Goal: Task Accomplishment & Management: Use online tool/utility

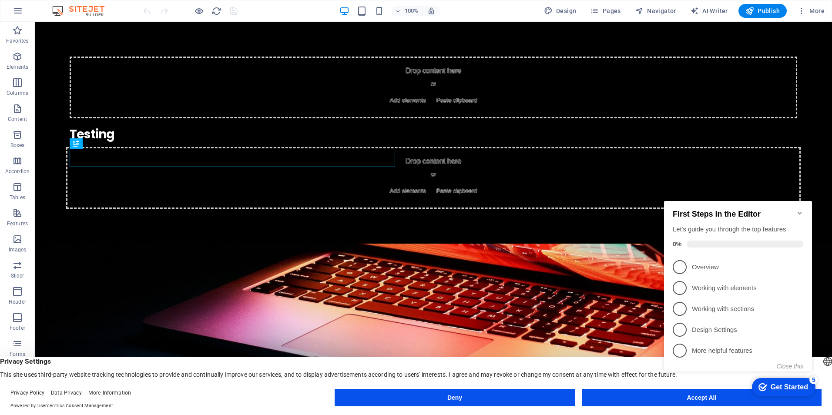
click at [699, 395] on div "checkmark Get Started 5 First Steps in the Editor Let's guide you through the t…" at bounding box center [739, 293] width 158 height 211
click at [710, 397] on div "checkmark Get Started 5 First Steps in the Editor Let's guide you through the t…" at bounding box center [739, 293] width 158 height 211
click at [132, 144] on div "Testing" at bounding box center [433, 134] width 727 height 18
click at [118, 144] on div "Testing" at bounding box center [433, 134] width 727 height 18
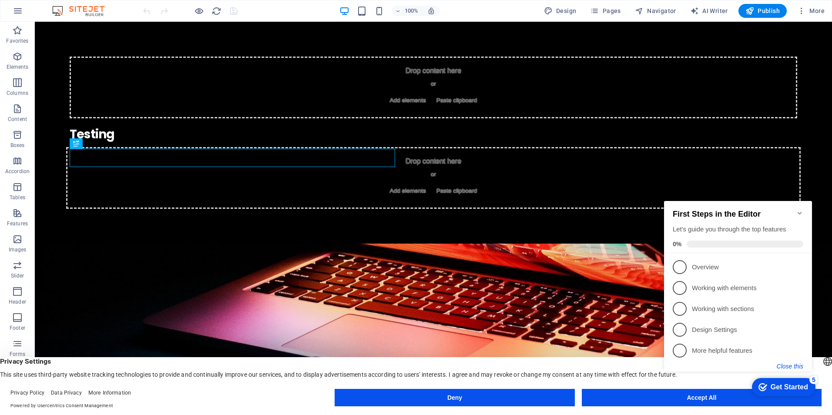
click at [778, 365] on button "Close this" at bounding box center [790, 366] width 27 height 7
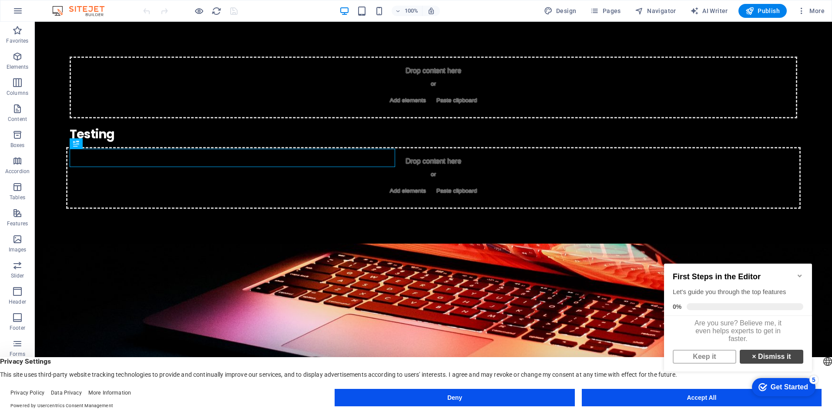
click at [752, 360] on strong "×" at bounding box center [754, 356] width 4 height 7
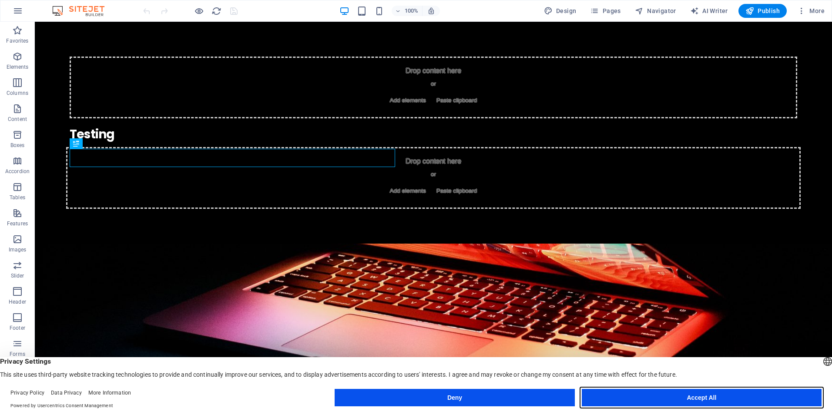
click at [713, 399] on button "Accept All" at bounding box center [702, 397] width 240 height 17
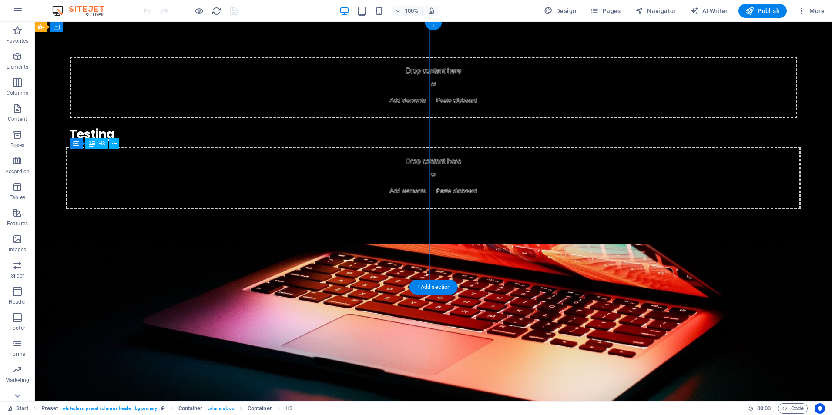
click at [138, 144] on div "Testing" at bounding box center [433, 134] width 727 height 18
click at [125, 144] on div "Testing" at bounding box center [433, 134] width 727 height 18
click at [94, 144] on div "Testing" at bounding box center [433, 134] width 727 height 18
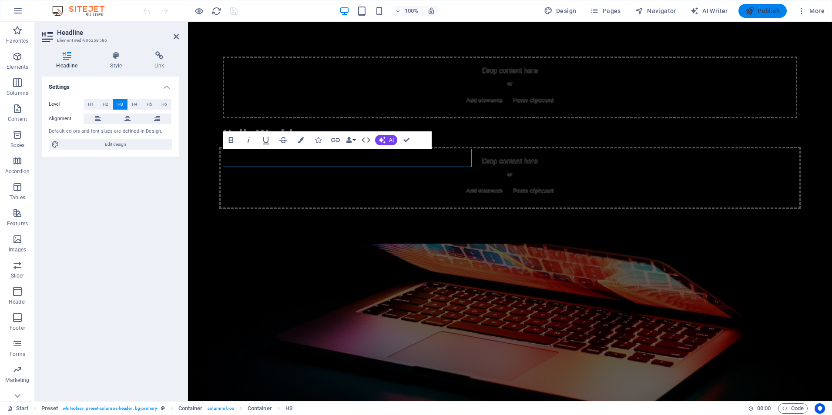
click at [757, 6] on button "Publish" at bounding box center [762, 11] width 48 height 14
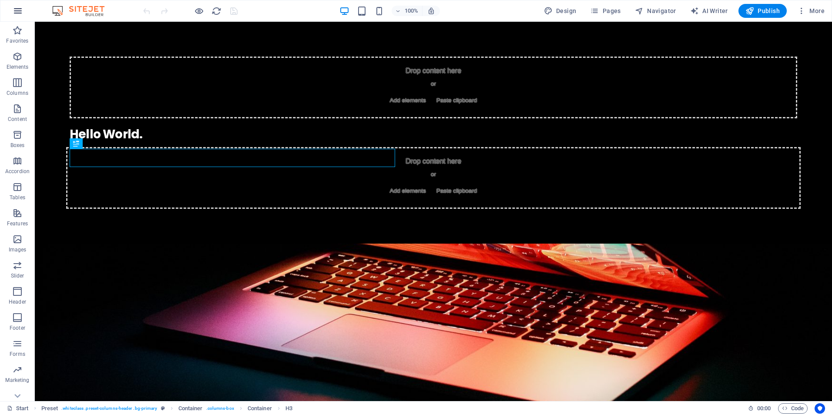
click at [20, 8] on icon "button" at bounding box center [18, 11] width 10 height 10
click at [128, 27] on icon at bounding box center [128, 27] width 4 height 9
click at [73, 27] on icon at bounding box center [71, 27] width 5 height 9
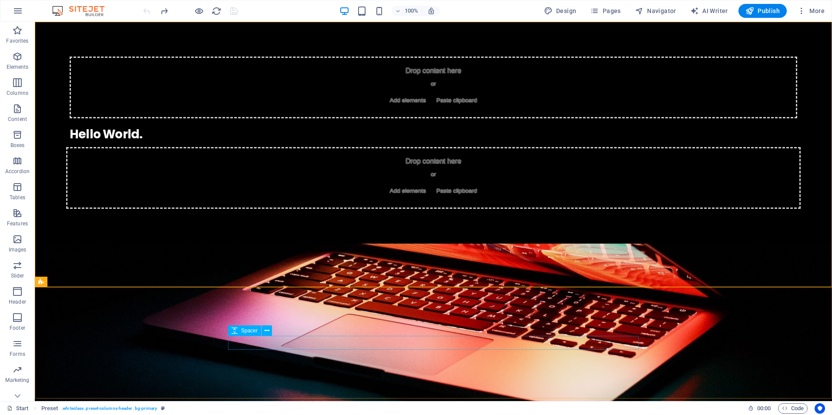
drag, startPoint x: 201, startPoint y: 315, endPoint x: 235, endPoint y: 334, distance: 39.1
click at [236, 335] on icon at bounding box center [234, 330] width 6 height 10
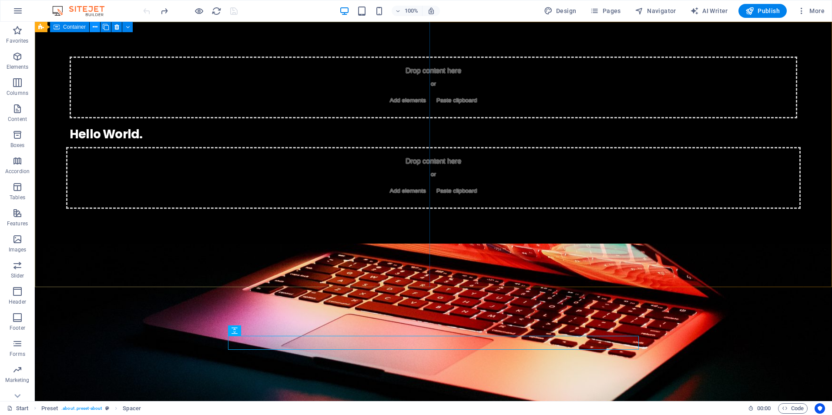
click at [94, 27] on icon at bounding box center [95, 27] width 5 height 9
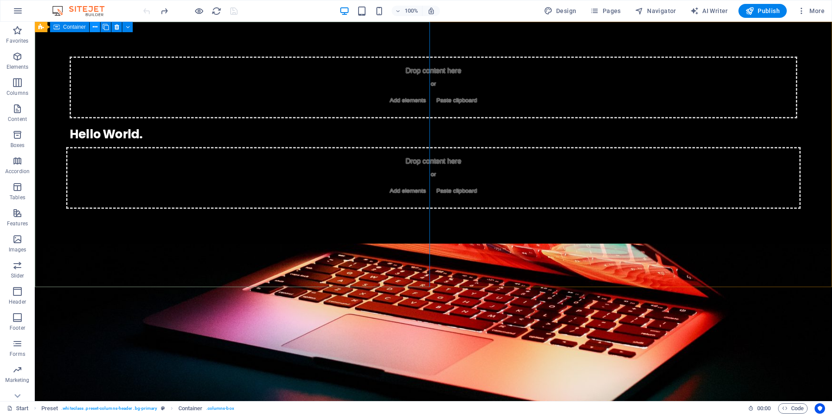
click at [94, 24] on icon at bounding box center [95, 27] width 5 height 9
click at [96, 26] on icon at bounding box center [95, 27] width 5 height 9
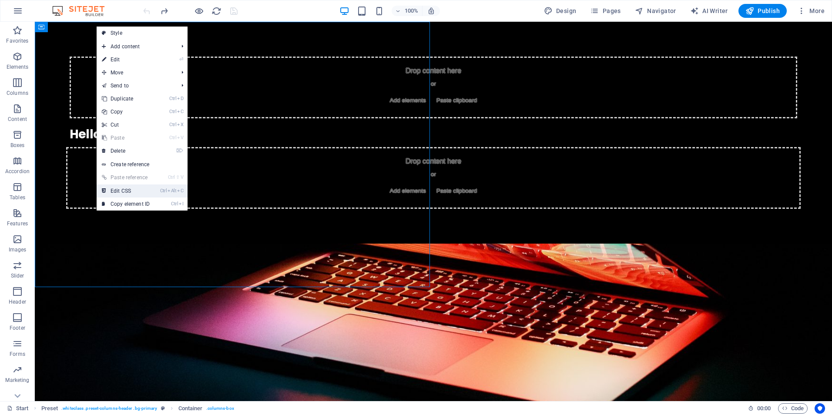
click at [121, 189] on link "Ctrl Alt C Edit CSS" at bounding box center [126, 190] width 58 height 13
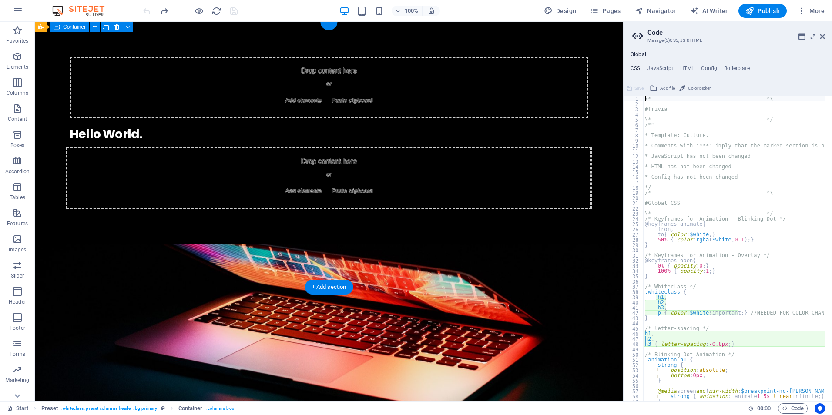
type textarea ">.inner { justify-content: flex-start; }"
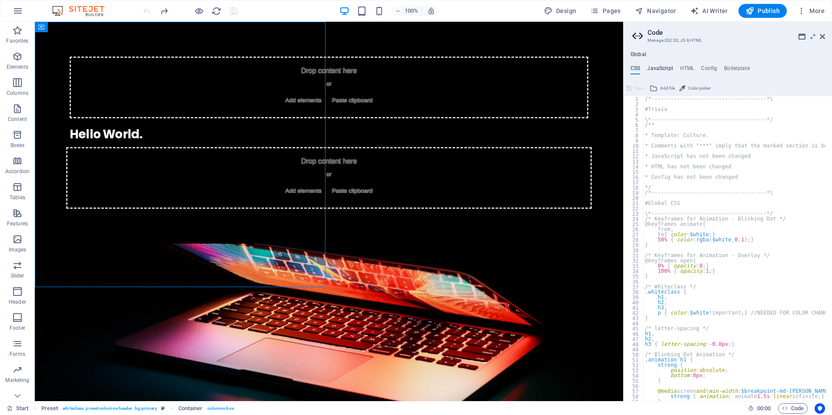
click at [659, 67] on h4 "JavaScript" at bounding box center [660, 70] width 26 height 10
type textarea "/* JS for preset "Countdown V3" */"
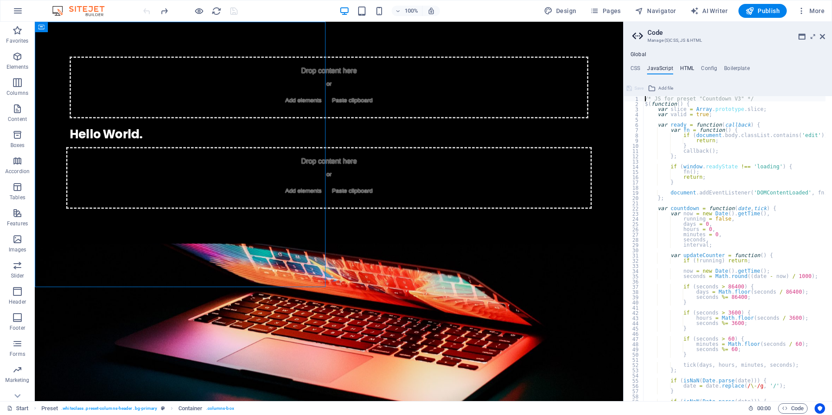
click at [683, 66] on h4 "HTML" at bounding box center [687, 70] width 14 height 10
type textarea "<a href="#main-content" class="wv-link-content button">Skip to main content</a>"
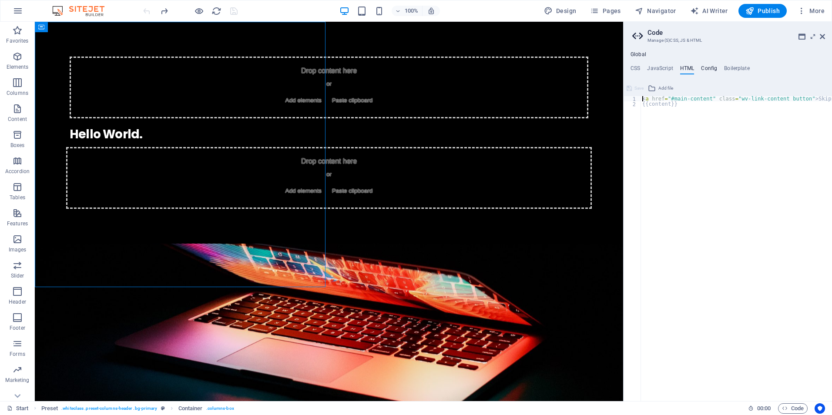
click at [707, 68] on h4 "Config" at bounding box center [709, 70] width 16 height 10
type textarea "$fz-h2-all: (3.75rem, 3.1875rem, 2.625rem);"
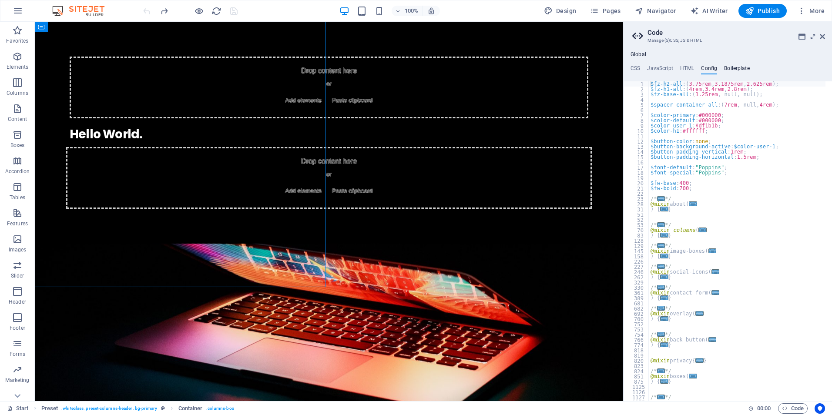
click at [739, 67] on h4 "Boilerplate" at bounding box center [737, 70] width 26 height 10
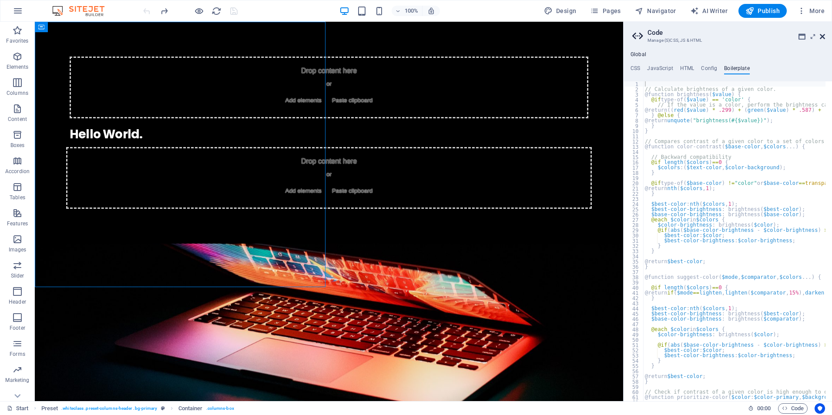
click at [821, 34] on icon at bounding box center [822, 36] width 5 height 7
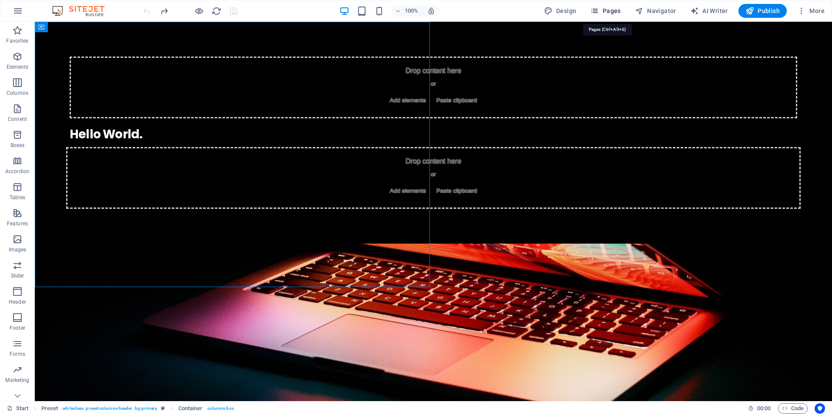
click at [597, 10] on icon "button" at bounding box center [594, 11] width 9 height 9
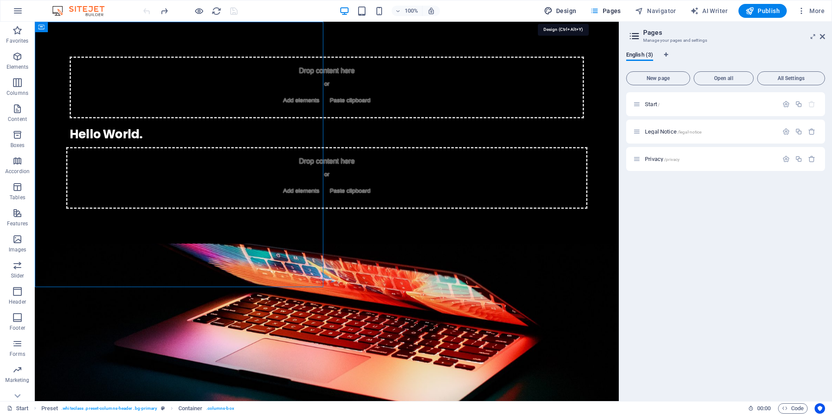
click at [563, 7] on span "Design" at bounding box center [560, 11] width 33 height 9
select select "rem"
select select "400"
select select "px"
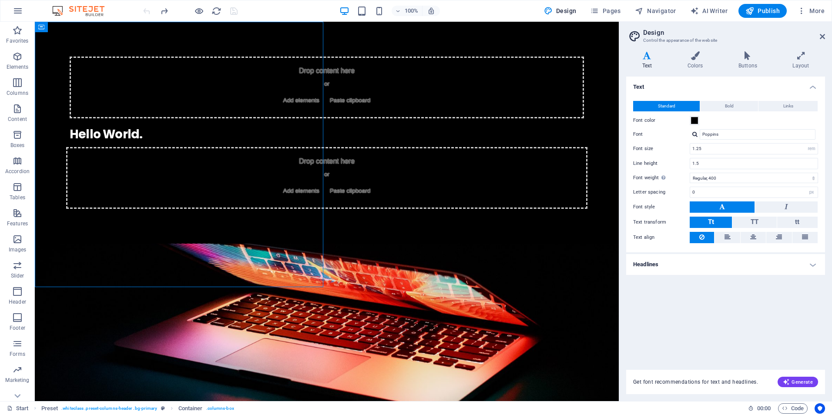
click at [813, 264] on h4 "Headlines" at bounding box center [725, 264] width 199 height 21
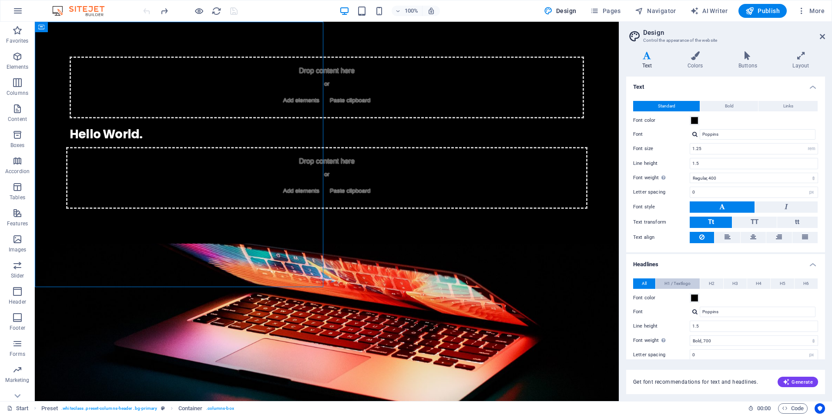
click at [680, 284] on span "H1 / Textlogo" at bounding box center [677, 283] width 26 height 10
click at [647, 285] on span "All" at bounding box center [644, 283] width 5 height 10
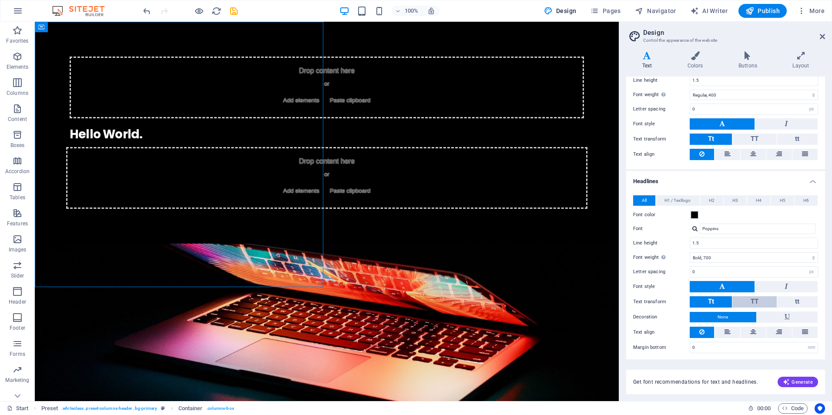
scroll to position [86, 0]
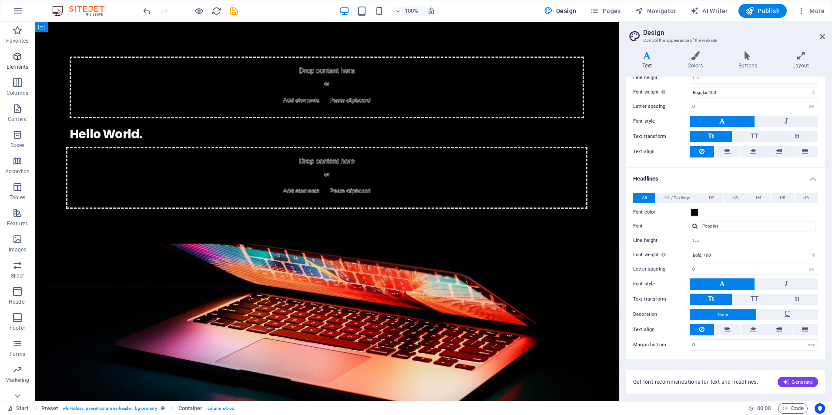
click at [16, 54] on icon "button" at bounding box center [17, 56] width 10 height 10
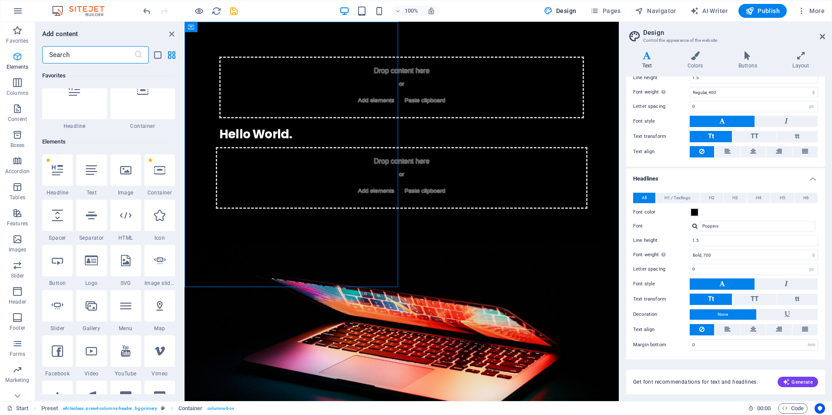
scroll to position [93, 0]
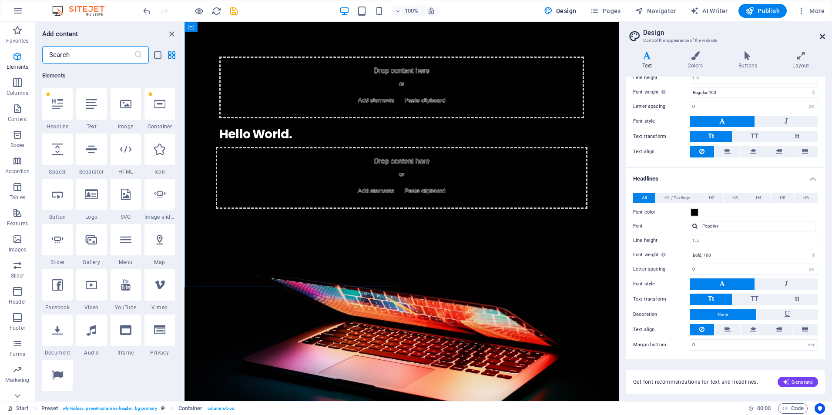
click at [823, 35] on icon at bounding box center [822, 36] width 5 height 7
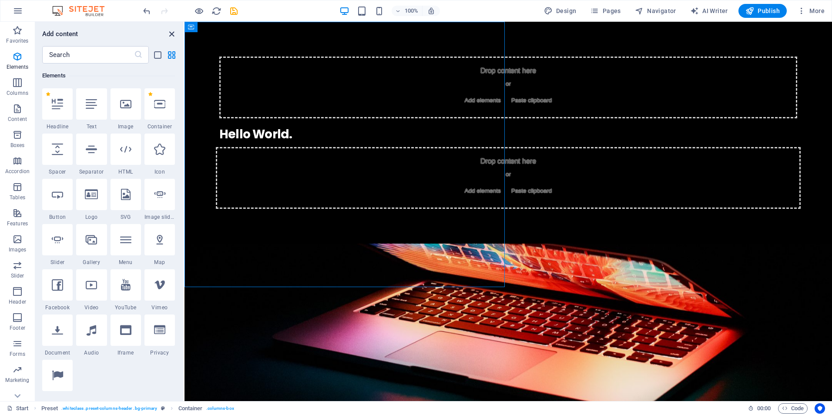
click at [170, 32] on icon "close panel" at bounding box center [172, 34] width 10 height 10
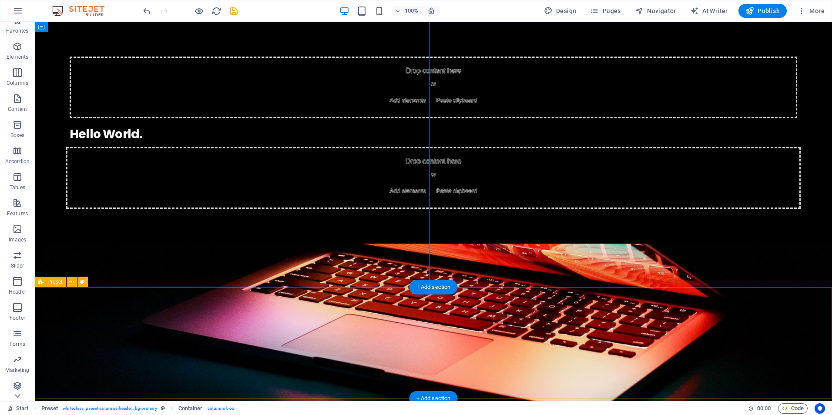
scroll to position [12, 0]
click at [14, 45] on icon "button" at bounding box center [17, 44] width 10 height 10
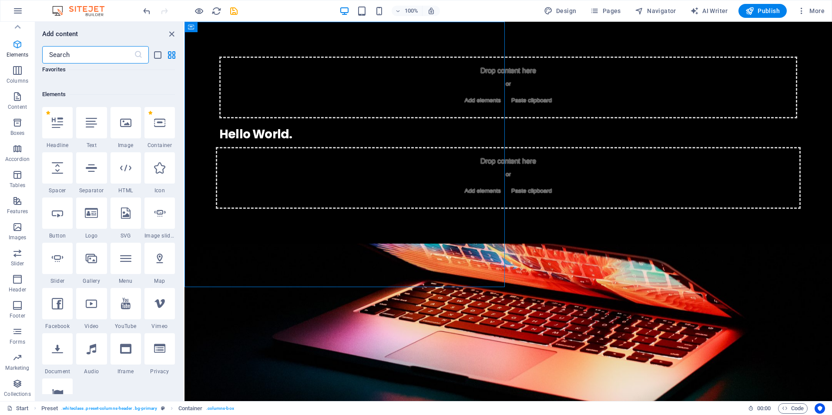
scroll to position [93, 0]
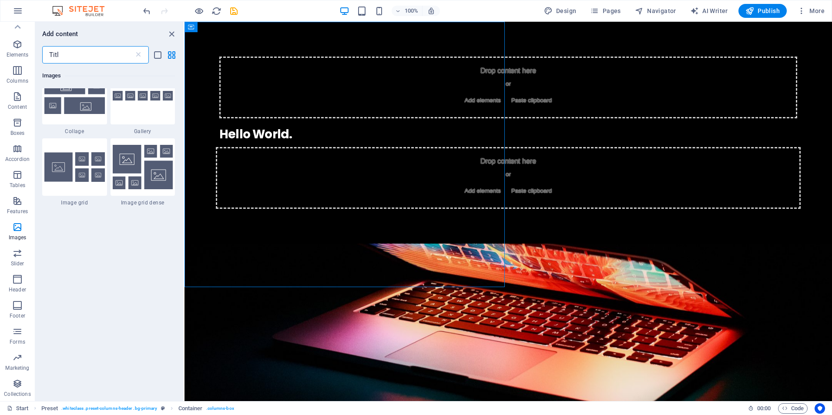
type input "Title"
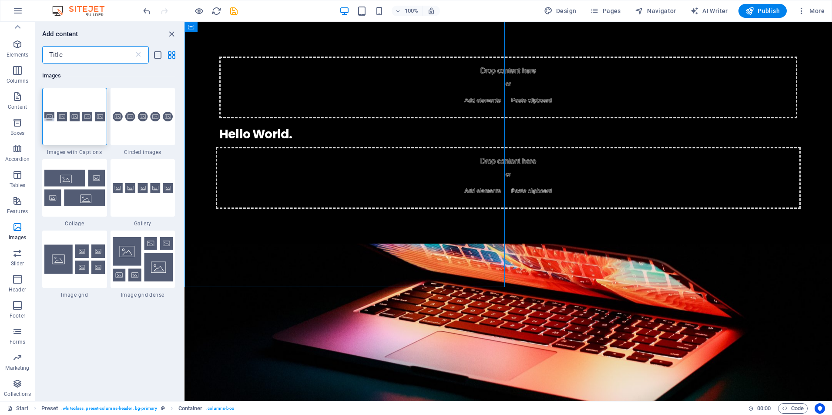
scroll to position [0, 0]
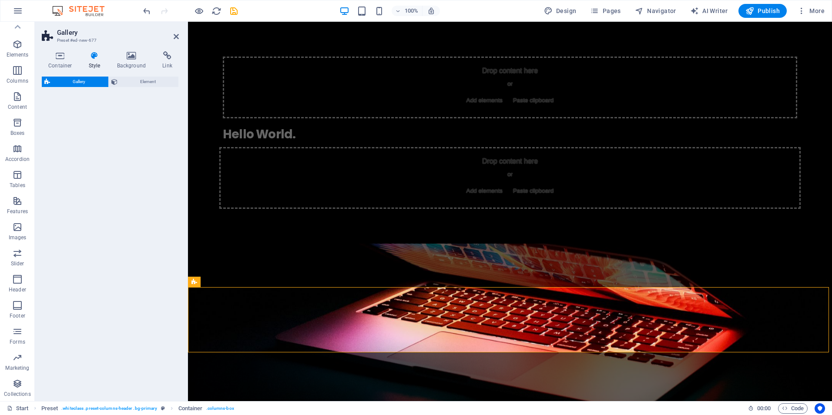
select select "rem"
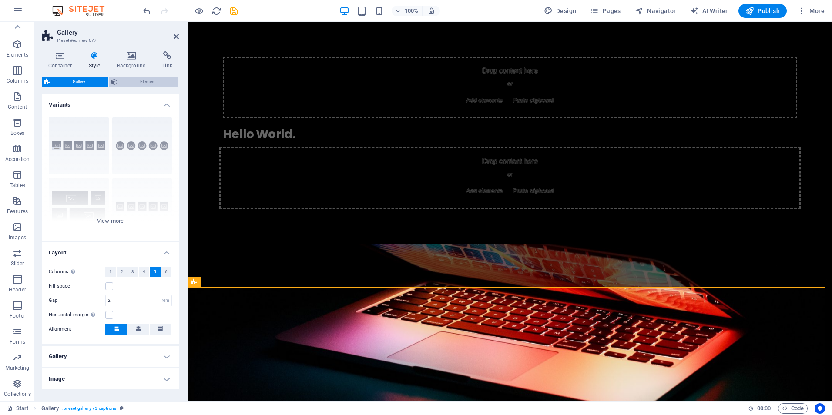
click at [144, 80] on span "Element" at bounding box center [148, 82] width 56 height 10
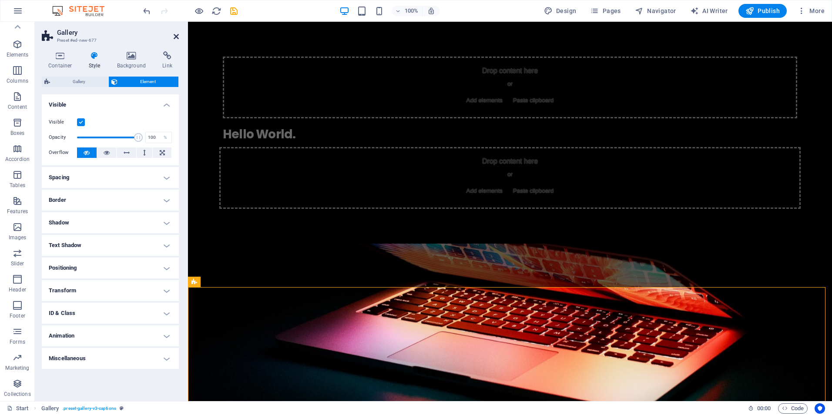
click at [174, 35] on header "Gallery Preset #ed-new-677" at bounding box center [110, 33] width 137 height 23
click at [243, 281] on icon at bounding box center [242, 282] width 5 height 9
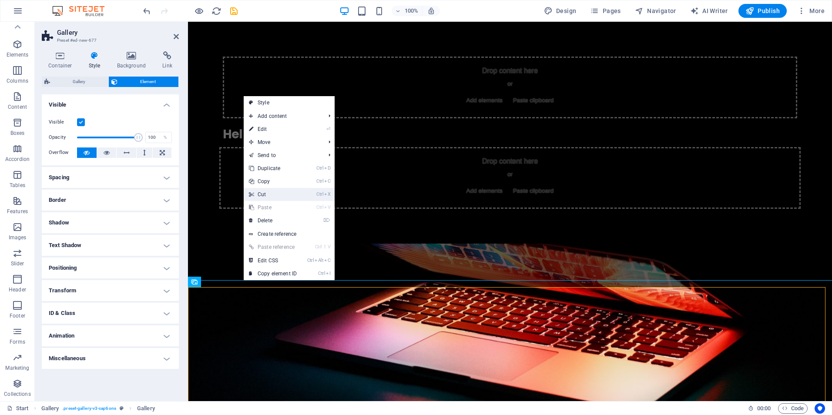
click at [262, 196] on link "Ctrl X Cut" at bounding box center [273, 194] width 58 height 13
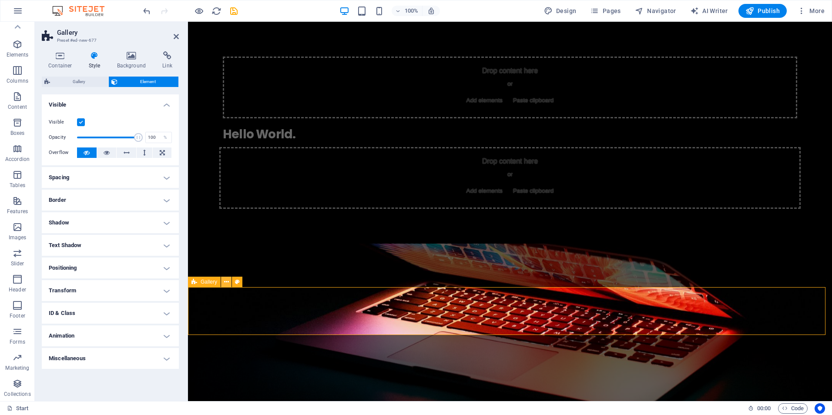
click at [226, 278] on icon at bounding box center [226, 282] width 5 height 9
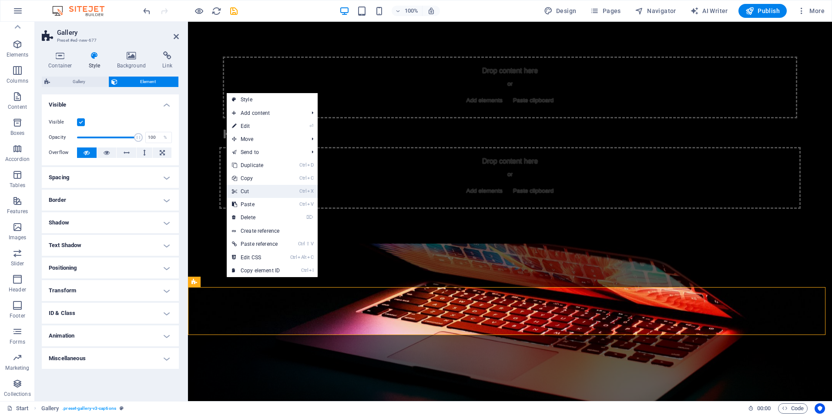
click at [249, 188] on link "Ctrl X Cut" at bounding box center [256, 191] width 58 height 13
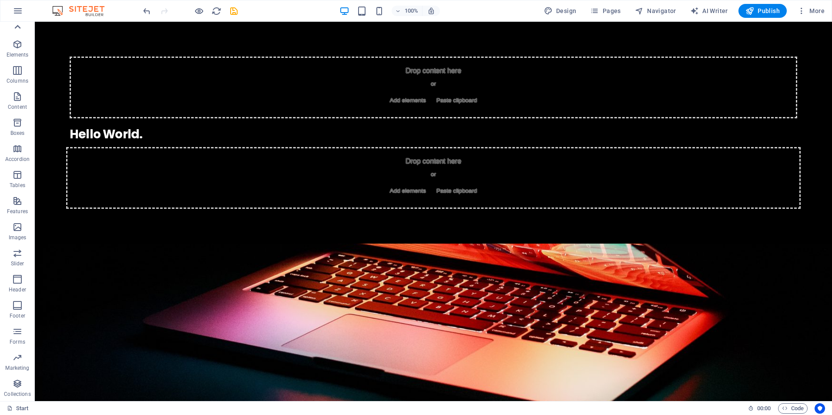
click at [17, 27] on icon at bounding box center [17, 27] width 12 height 12
click at [17, 8] on icon "button" at bounding box center [18, 11] width 10 height 10
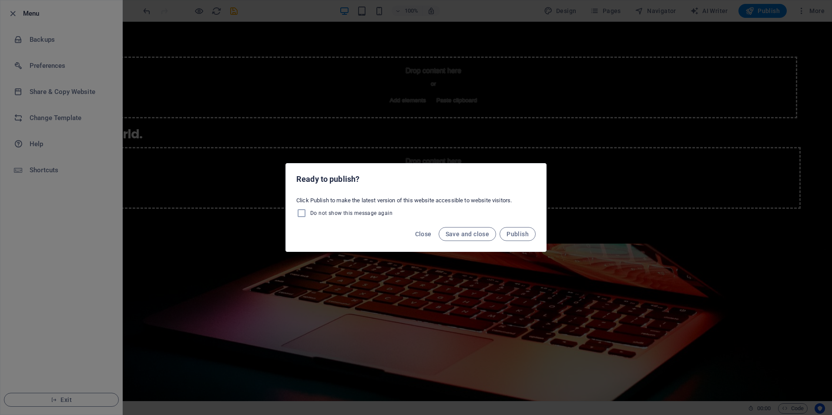
click at [52, 199] on div "Ready to publish? Click Publish to make the latest version of this website acce…" at bounding box center [416, 207] width 832 height 415
click at [423, 233] on span "Close" at bounding box center [423, 234] width 17 height 7
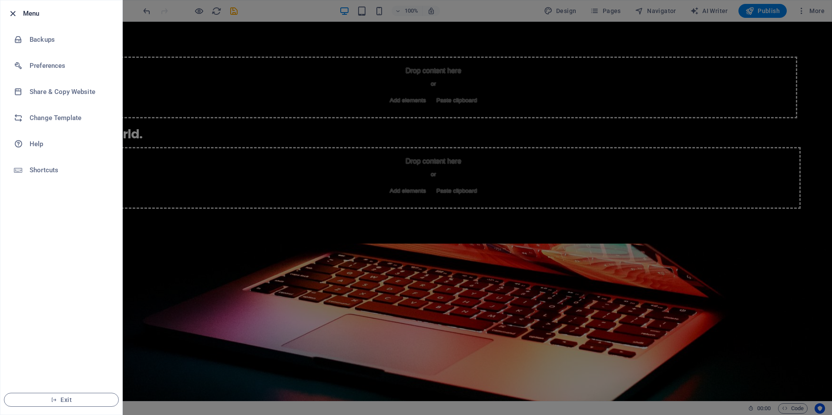
click at [16, 13] on icon "button" at bounding box center [13, 14] width 10 height 10
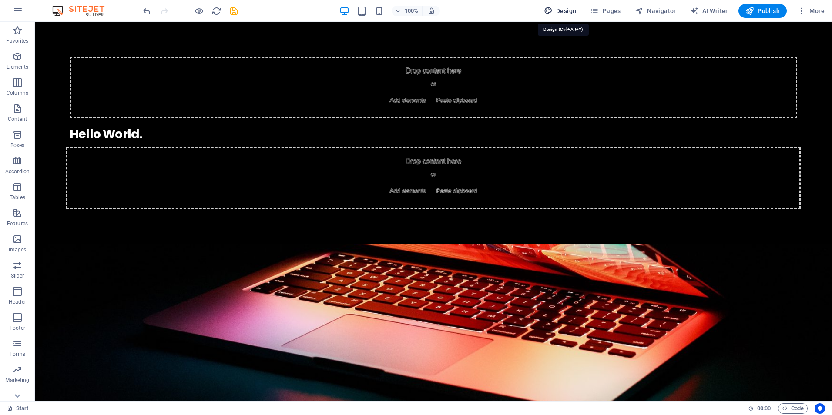
click at [564, 10] on span "Design" at bounding box center [560, 11] width 33 height 9
select select "rem"
select select "400"
select select "px"
select select "700"
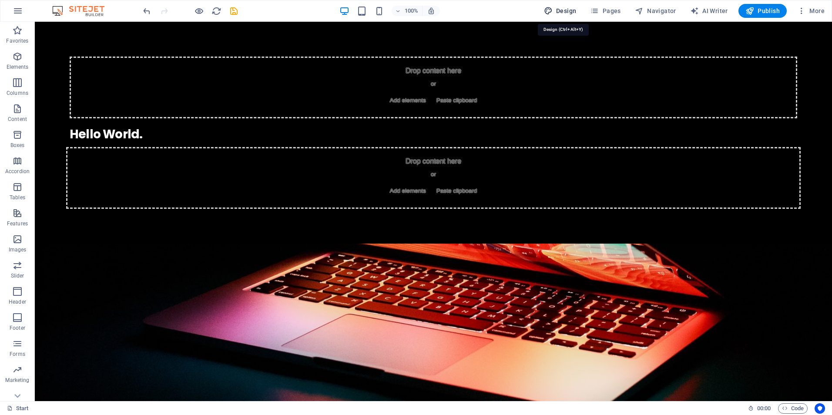
select select "px"
select select "rem"
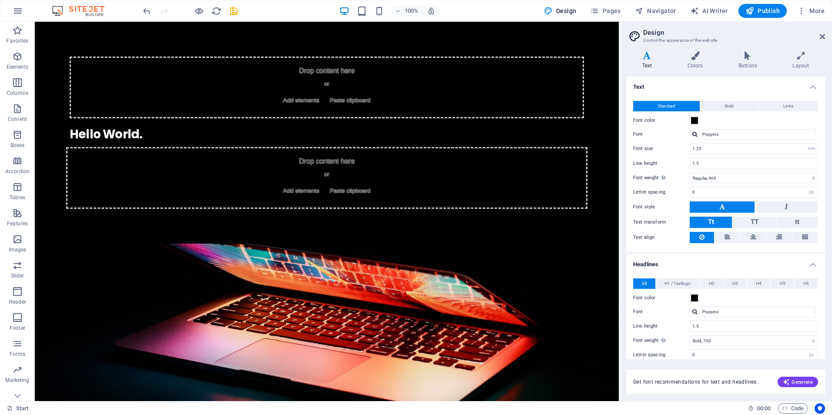
click at [821, 32] on h2 "Design" at bounding box center [734, 33] width 182 height 8
click at [822, 38] on icon at bounding box center [822, 36] width 5 height 7
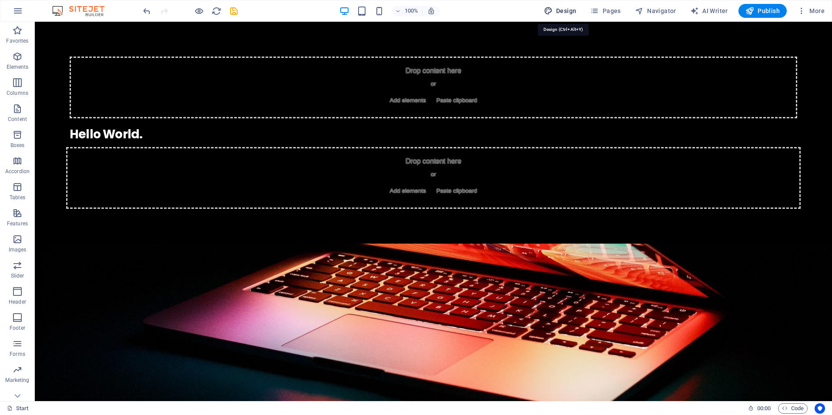
click at [565, 11] on span "Design" at bounding box center [560, 11] width 33 height 9
select select "rem"
select select "400"
select select "px"
select select "700"
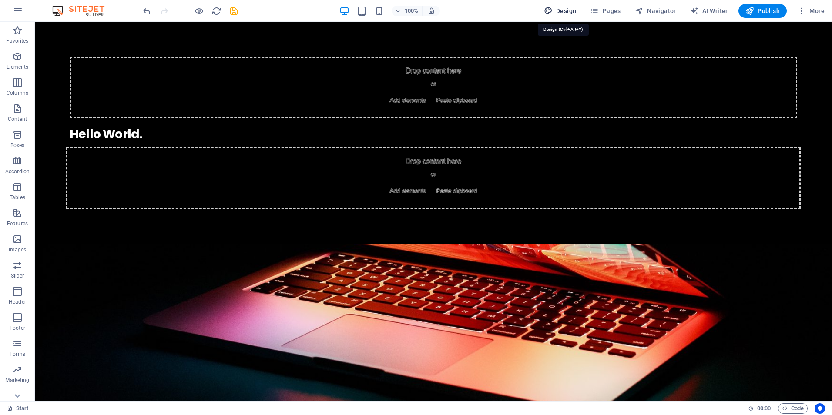
select select "px"
select select "rem"
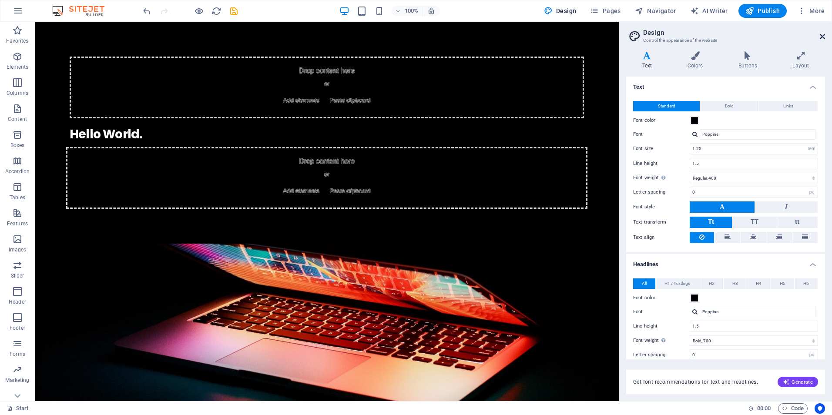
click at [823, 35] on icon at bounding box center [822, 36] width 5 height 7
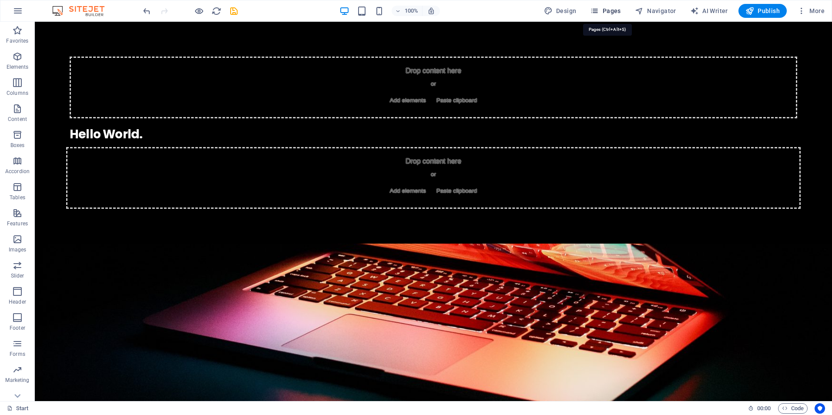
click at [616, 13] on span "Pages" at bounding box center [605, 11] width 30 height 9
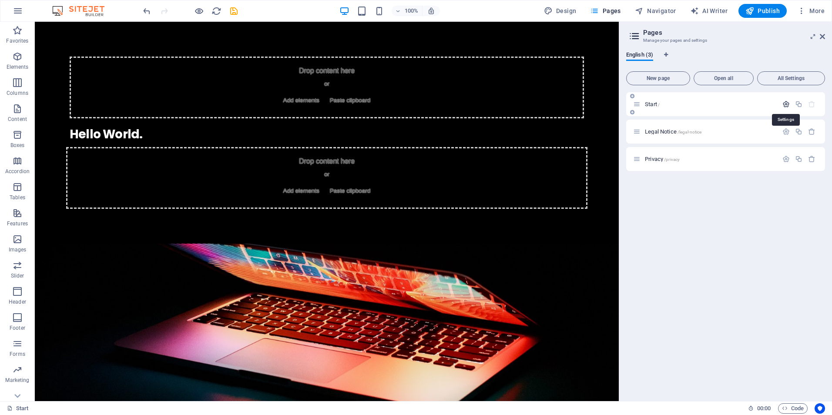
click at [786, 106] on icon "button" at bounding box center [785, 103] width 7 height 7
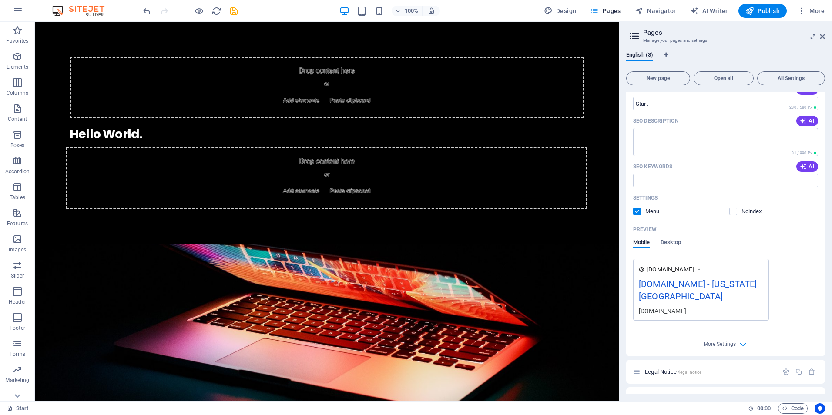
scroll to position [104, 0]
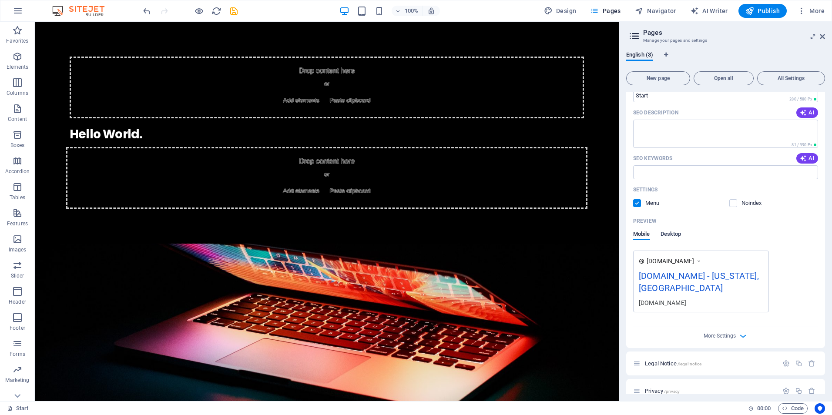
click at [676, 233] on span "Desktop" at bounding box center [670, 235] width 21 height 12
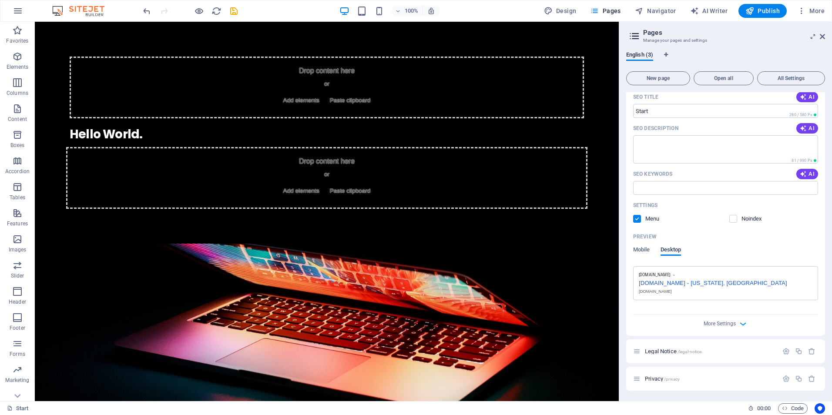
scroll to position [89, 0]
click at [724, 284] on div "chunovic.org - Washington, DC" at bounding box center [726, 282] width 174 height 9
click at [708, 285] on div "chunovic.org - Washington, DC" at bounding box center [726, 282] width 174 height 9
click at [697, 284] on div "chunovic.org - Washington, DC" at bounding box center [726, 282] width 174 height 9
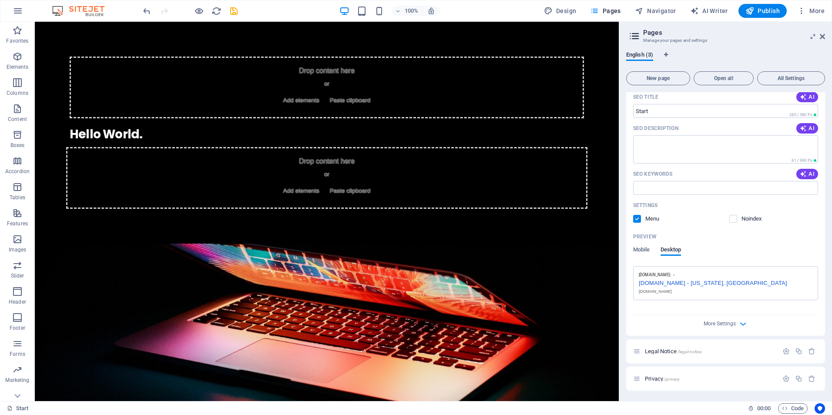
click at [697, 284] on div "chunovic.org - Washington, DC" at bounding box center [726, 282] width 174 height 9
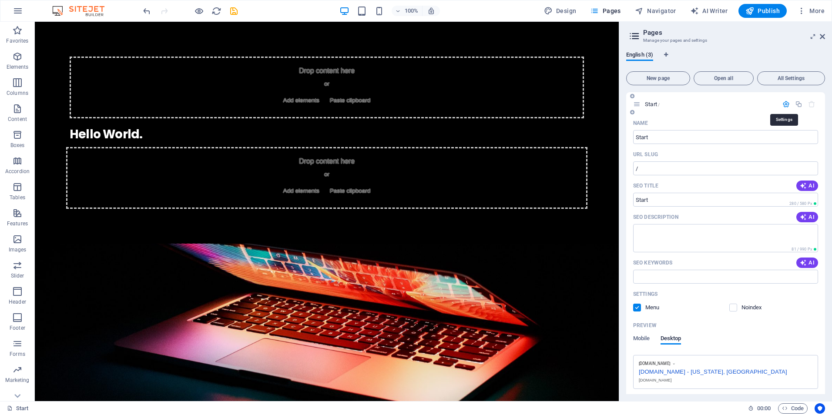
click at [784, 104] on icon "button" at bounding box center [785, 103] width 7 height 7
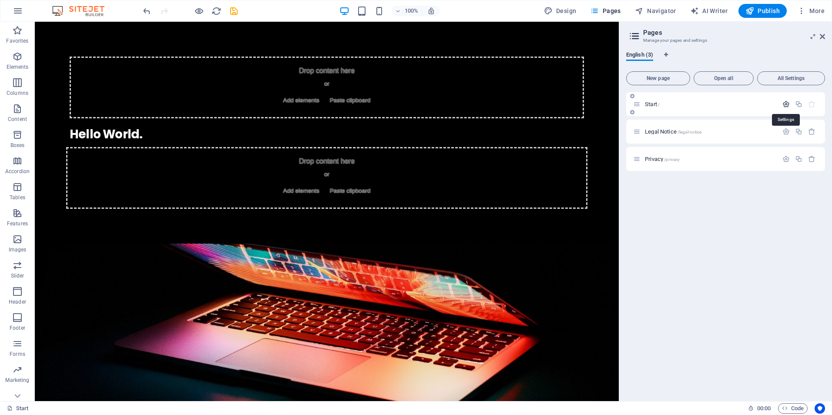
click at [784, 104] on icon "button" at bounding box center [785, 103] width 7 height 7
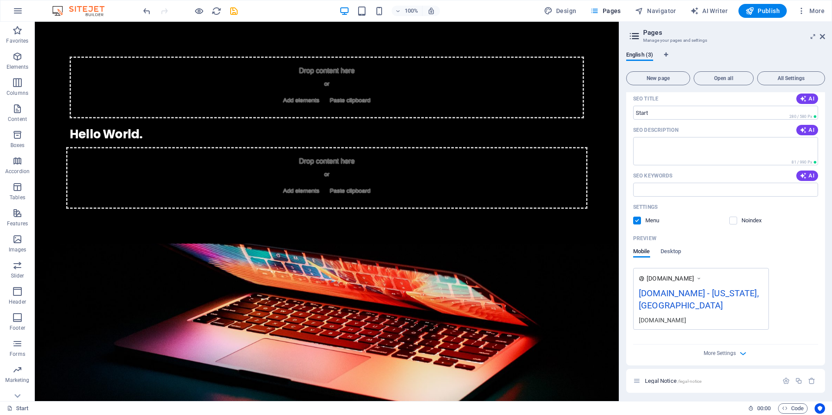
scroll to position [104, 0]
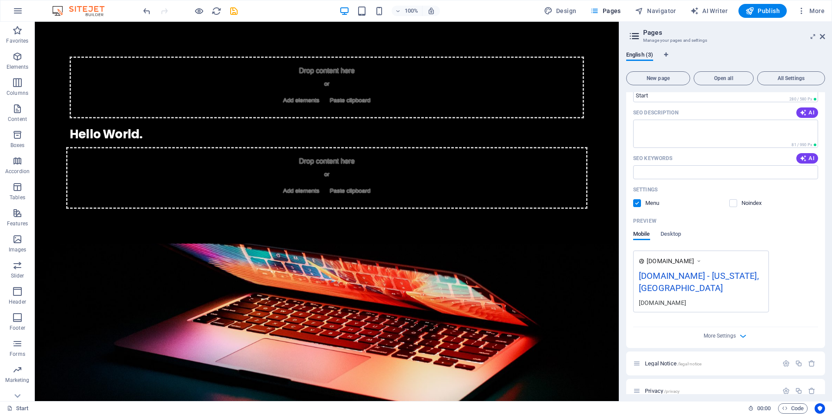
click at [697, 277] on div "chunovic.org - Washington, DC" at bounding box center [701, 283] width 124 height 29
click at [635, 35] on icon at bounding box center [634, 36] width 13 height 12
click at [727, 333] on span "More Settings" at bounding box center [719, 336] width 32 height 6
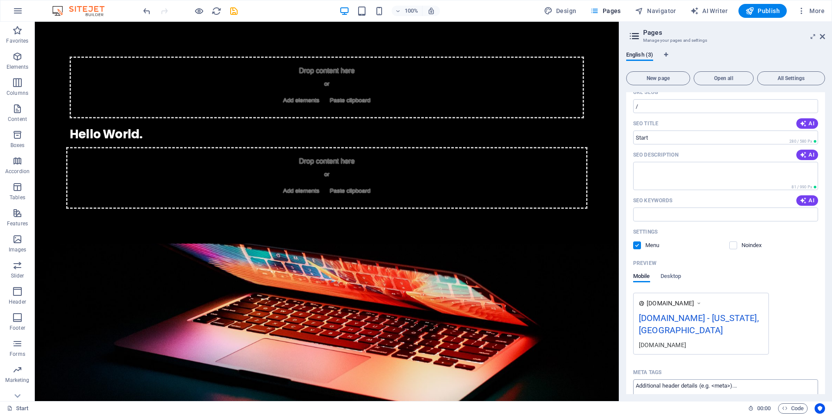
scroll to position [56, 0]
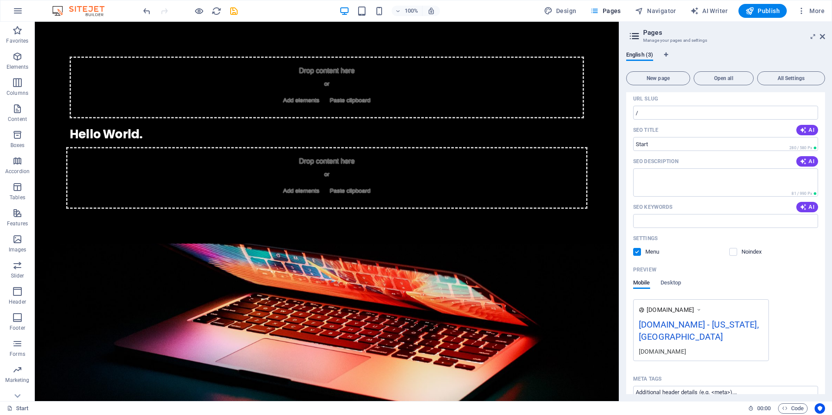
click at [714, 321] on div "chunovic.org - Washington, DC" at bounding box center [701, 332] width 124 height 29
click at [712, 327] on div "chunovic.org - Washington, DC" at bounding box center [701, 332] width 124 height 29
click at [680, 328] on div "chunovic.org - Washington, DC" at bounding box center [701, 332] width 124 height 29
click at [734, 251] on label at bounding box center [733, 252] width 8 height 8
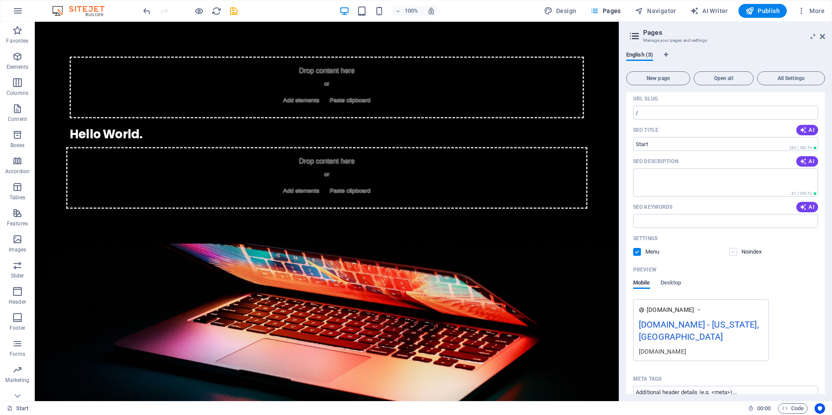
click at [0, 0] on input "checkbox" at bounding box center [0, 0] width 0 height 0
click at [734, 251] on label at bounding box center [733, 252] width 8 height 8
click at [0, 0] on input "checkbox" at bounding box center [0, 0] width 0 height 0
click at [701, 324] on div "chunovic.org - Washington, DC" at bounding box center [701, 332] width 124 height 29
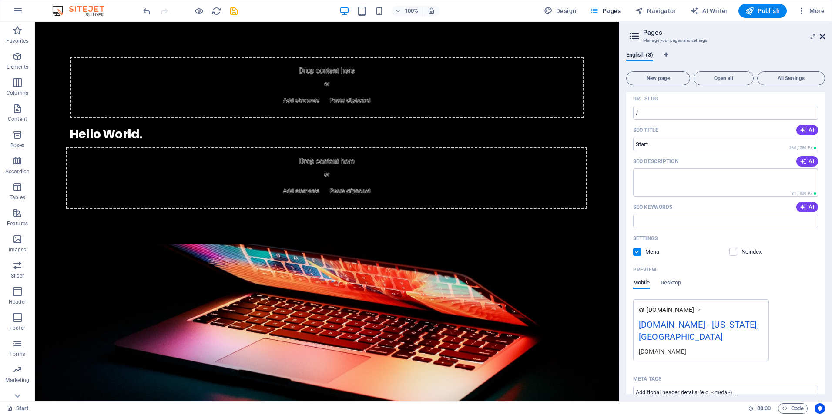
click at [822, 34] on icon at bounding box center [822, 36] width 5 height 7
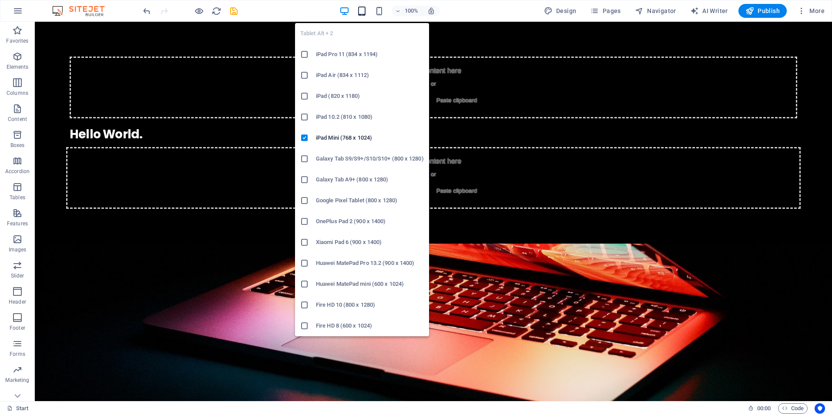
click at [361, 10] on icon "button" at bounding box center [362, 11] width 10 height 10
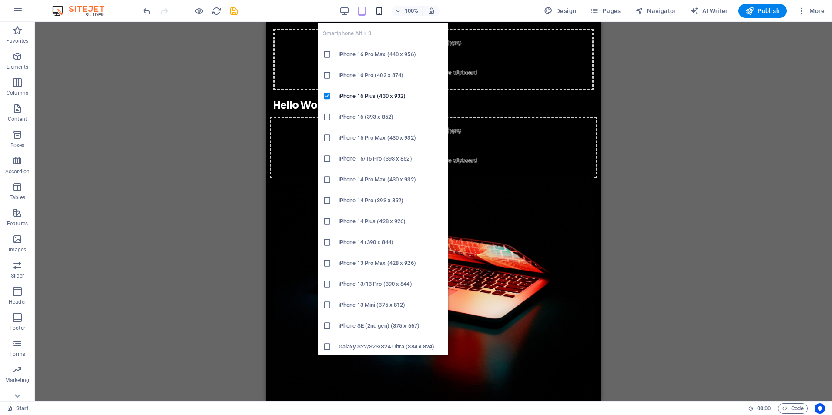
click at [381, 12] on icon "button" at bounding box center [379, 11] width 10 height 10
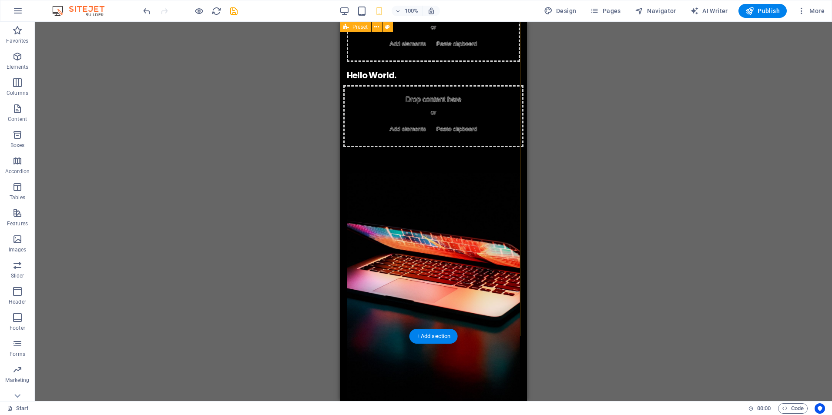
scroll to position [0, 0]
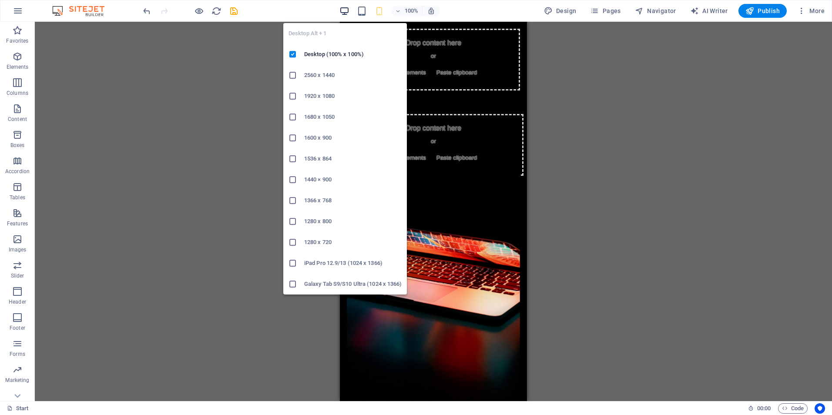
click at [348, 11] on icon "button" at bounding box center [344, 11] width 10 height 10
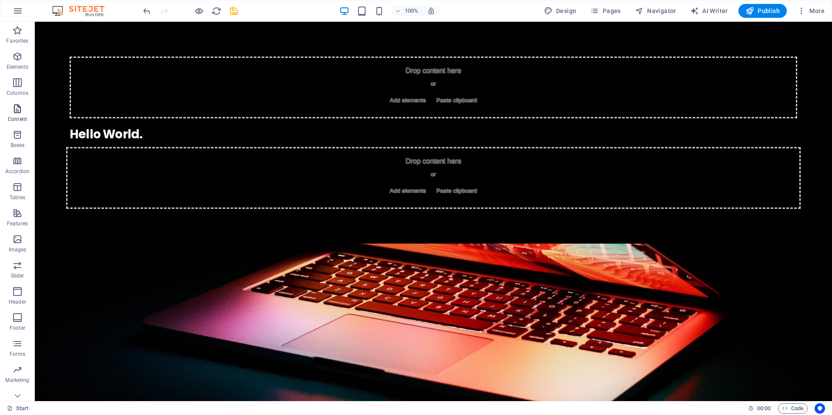
click at [17, 108] on icon "button" at bounding box center [17, 109] width 10 height 10
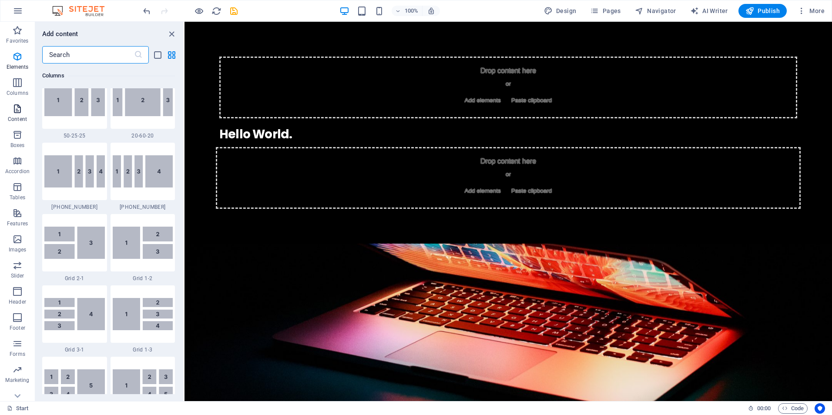
scroll to position [1522, 0]
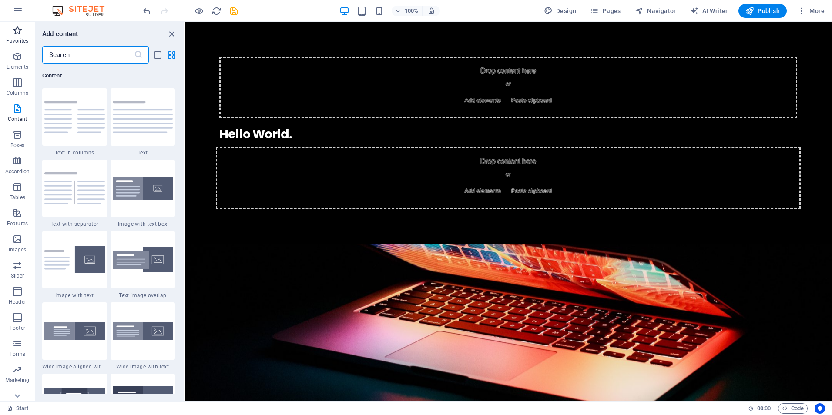
click at [19, 34] on icon "button" at bounding box center [17, 30] width 10 height 10
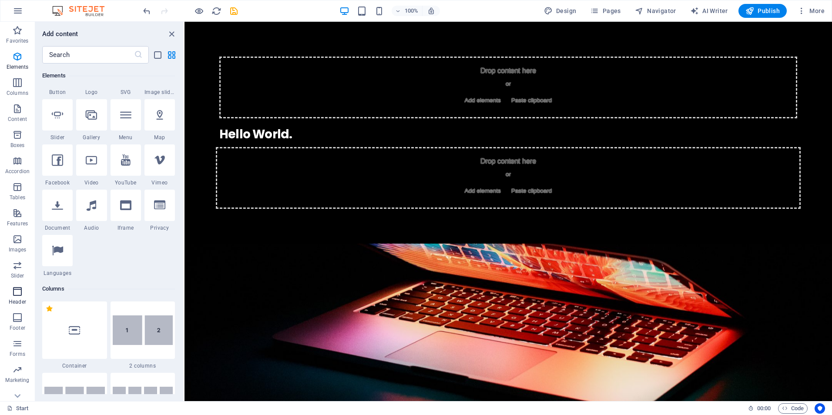
scroll to position [12, 0]
click at [19, 25] on icon at bounding box center [17, 27] width 12 height 12
click at [18, 12] on icon "button" at bounding box center [18, 11] width 10 height 10
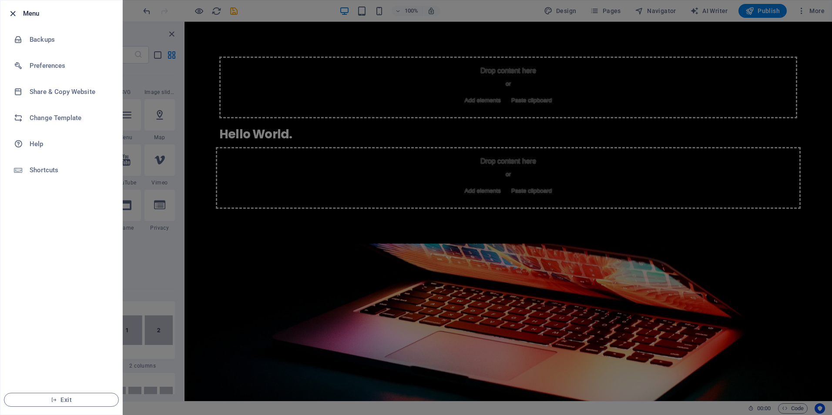
click at [11, 13] on icon "button" at bounding box center [13, 14] width 10 height 10
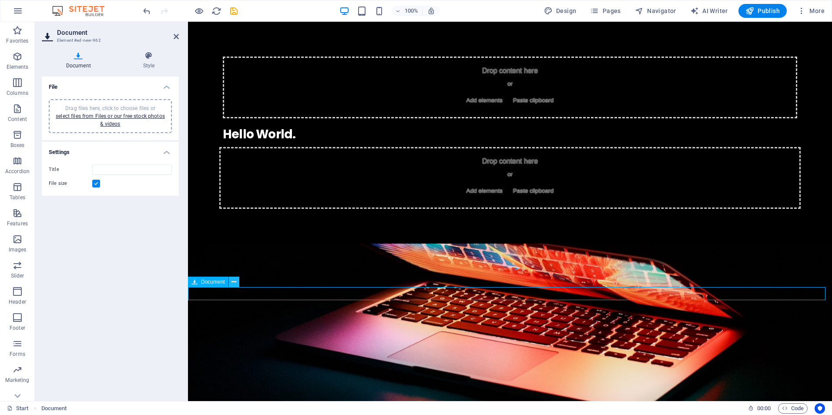
click at [233, 283] on icon at bounding box center [233, 282] width 5 height 9
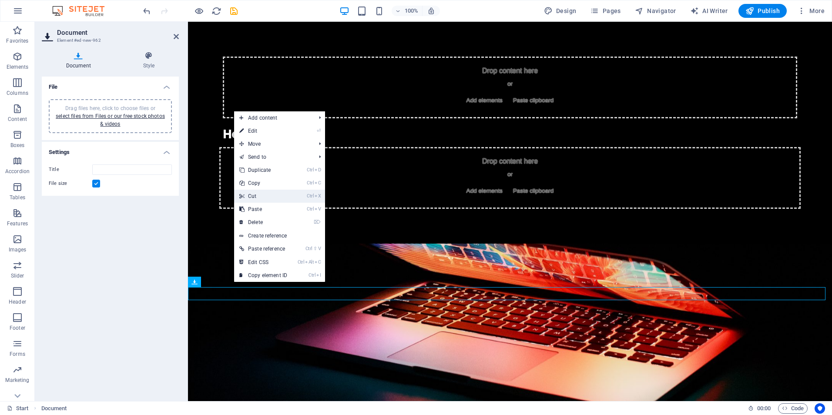
click at [257, 196] on link "Ctrl X Cut" at bounding box center [263, 196] width 58 height 13
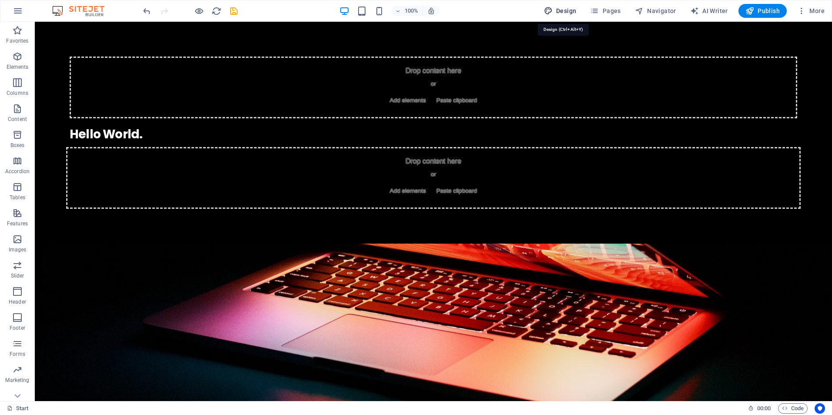
click at [563, 10] on span "Design" at bounding box center [560, 11] width 33 height 9
select select "rem"
select select "400"
select select "px"
select select "700"
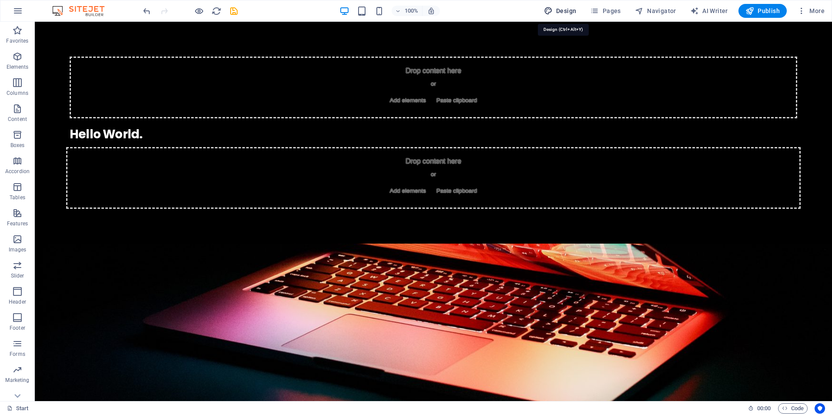
select select "px"
select select "rem"
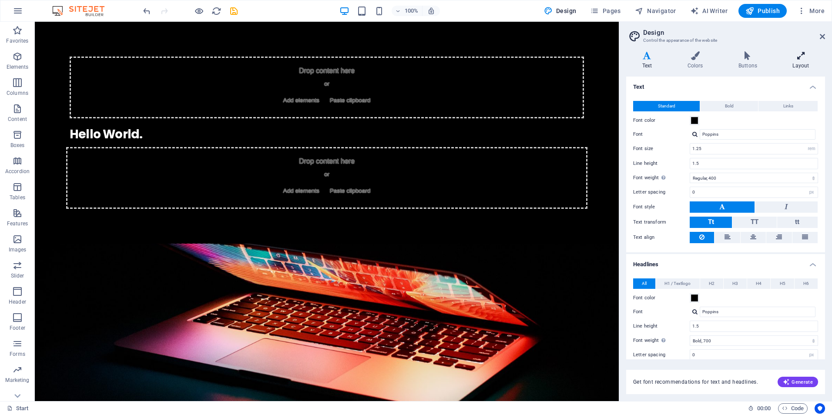
click at [801, 55] on icon at bounding box center [801, 55] width 48 height 9
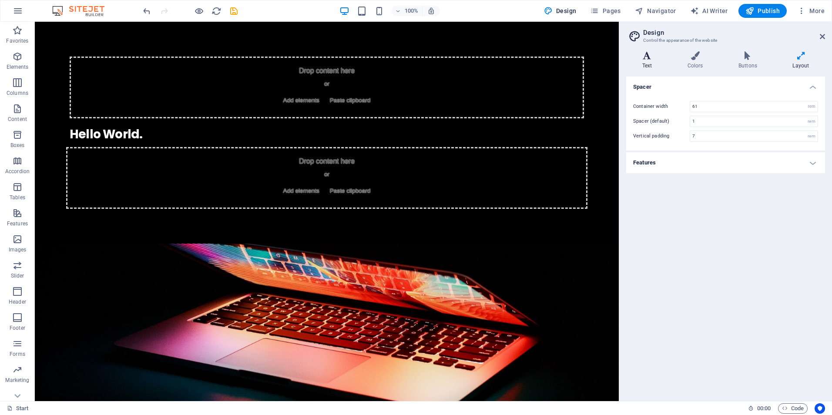
click at [650, 59] on icon at bounding box center [647, 55] width 42 height 9
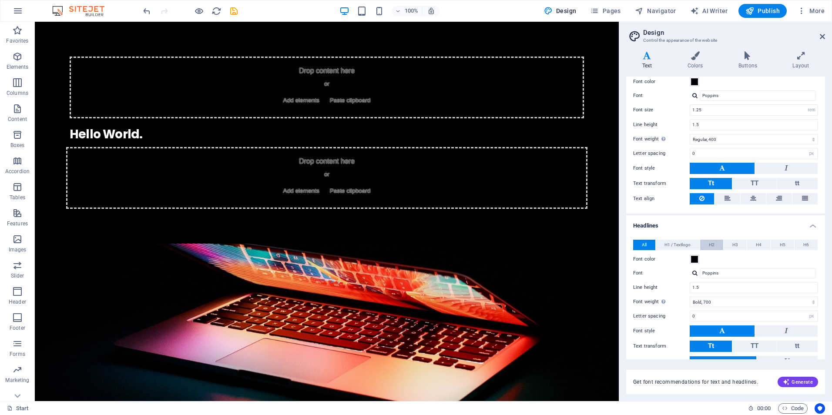
scroll to position [86, 0]
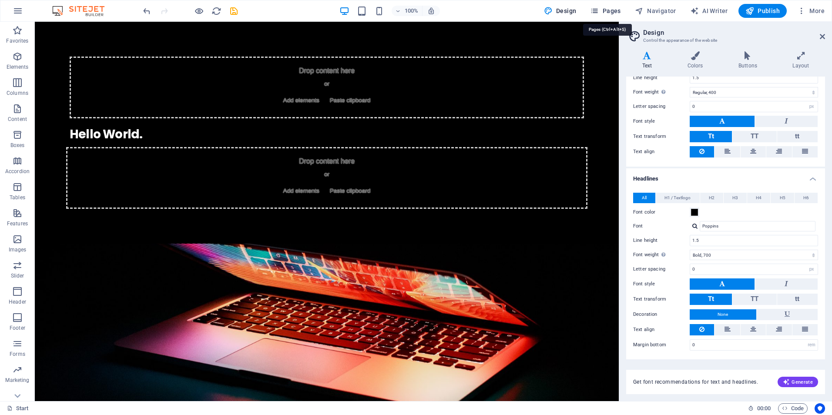
click at [606, 8] on span "Pages" at bounding box center [605, 11] width 30 height 9
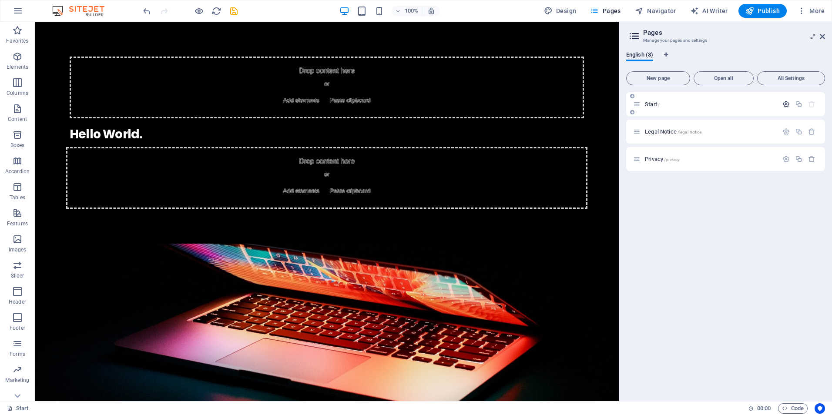
click at [783, 105] on icon "button" at bounding box center [785, 103] width 7 height 7
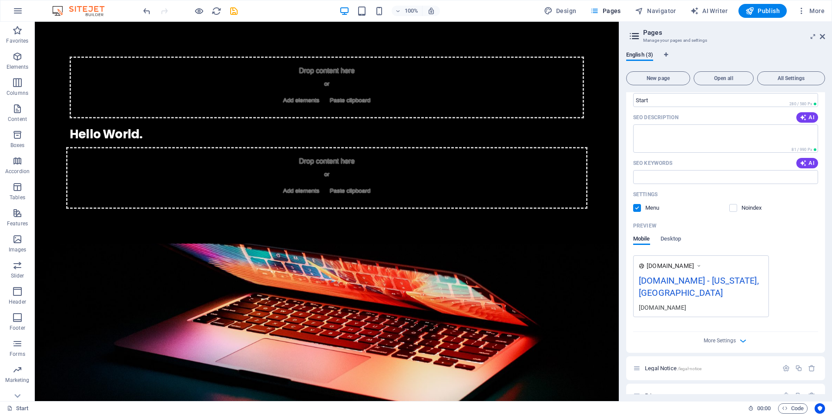
scroll to position [104, 0]
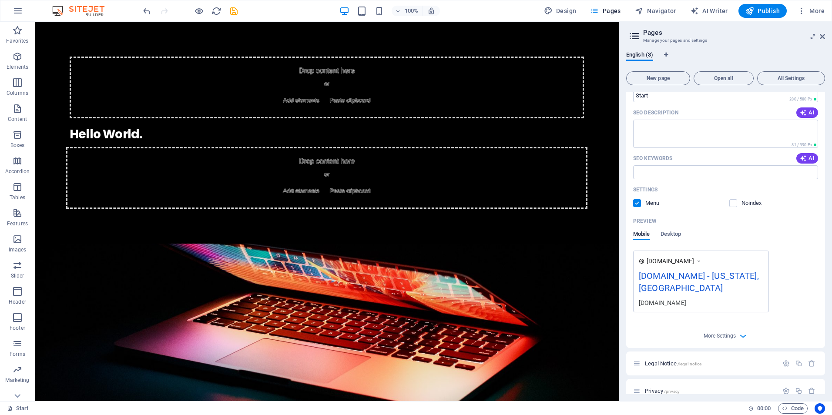
click at [707, 275] on div "chunovic.org - Washington, DC" at bounding box center [701, 283] width 124 height 29
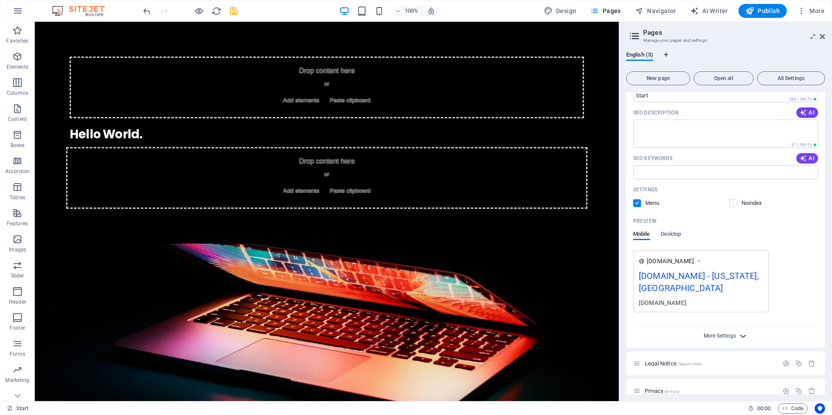
click at [731, 333] on span "More Settings" at bounding box center [719, 336] width 32 height 6
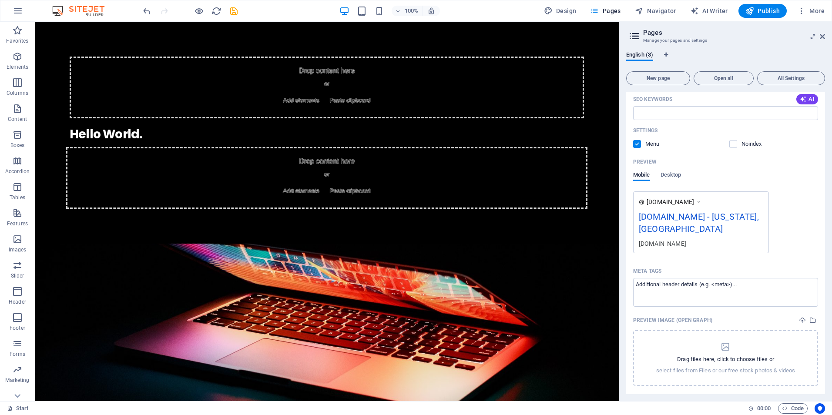
scroll to position [186, 0]
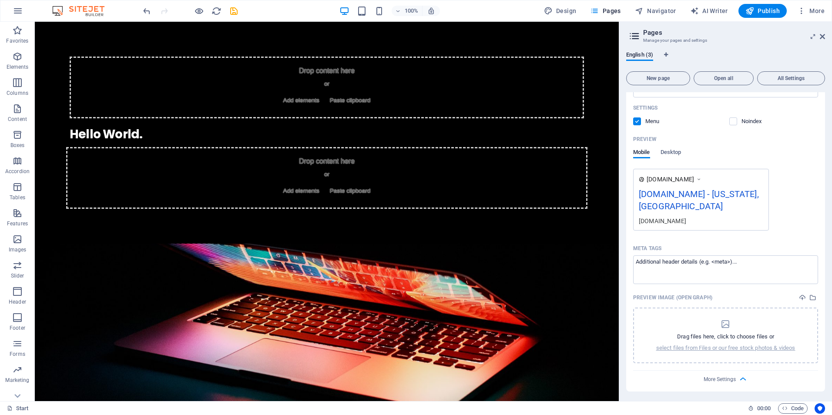
click at [669, 216] on div "[DOMAIN_NAME]" at bounding box center [701, 220] width 124 height 9
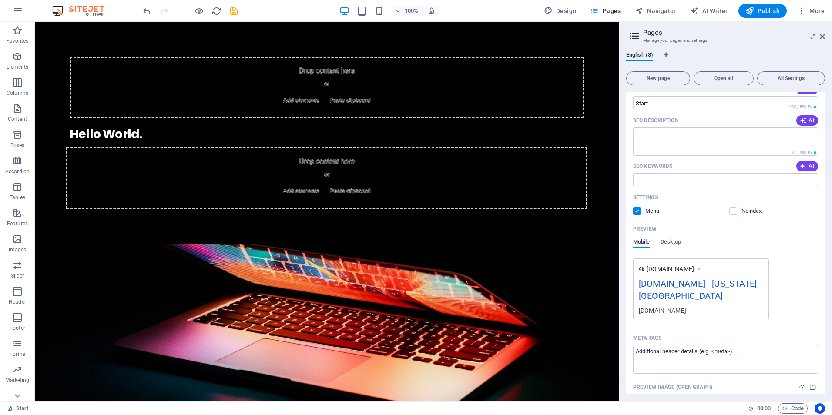
scroll to position [56, 0]
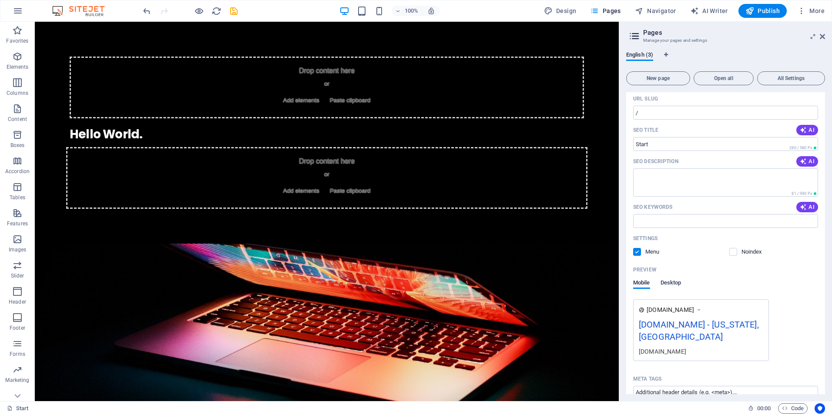
click at [675, 281] on span "Desktop" at bounding box center [670, 284] width 21 height 12
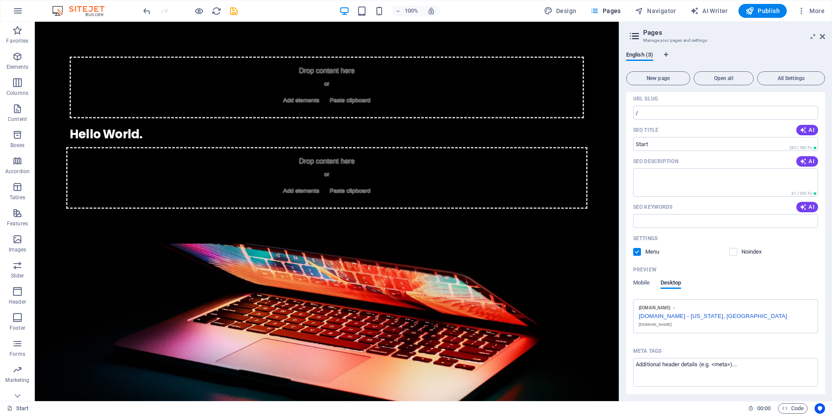
scroll to position [0, 0]
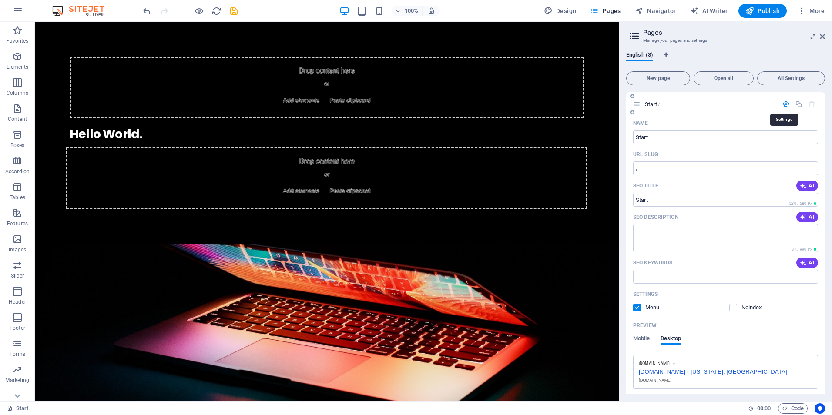
click at [782, 104] on icon "button" at bounding box center [785, 103] width 7 height 7
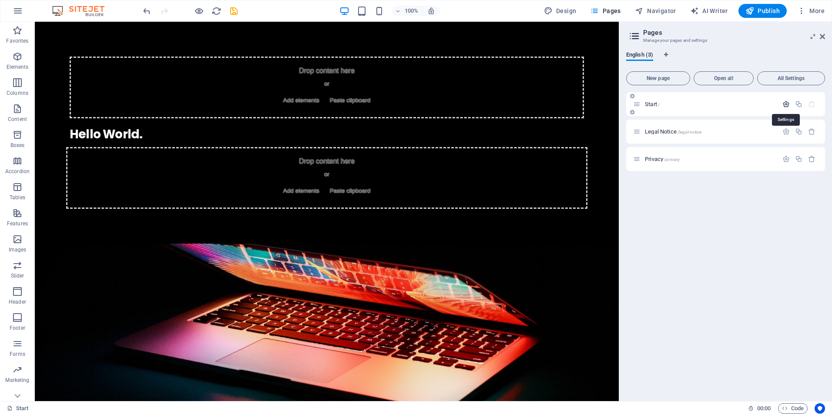
click at [782, 104] on icon "button" at bounding box center [785, 103] width 7 height 7
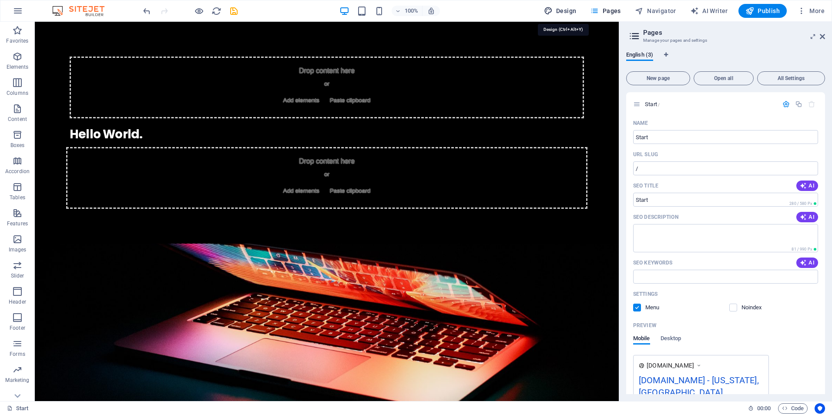
click at [565, 8] on span "Design" at bounding box center [560, 11] width 33 height 9
select select "rem"
select select "400"
select select "px"
select select "700"
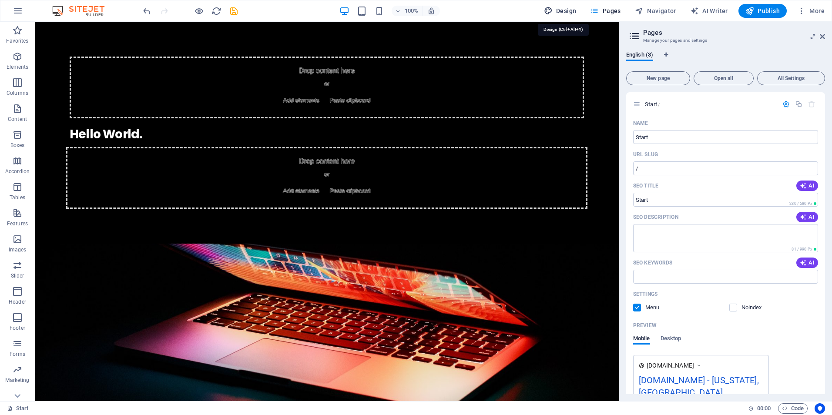
select select "px"
select select "rem"
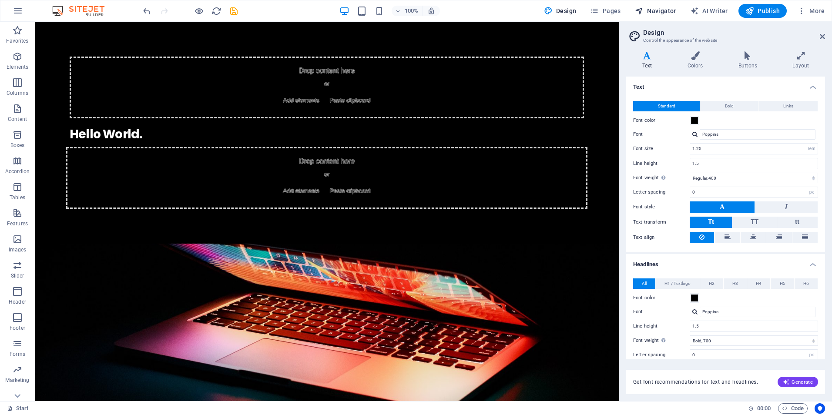
click at [663, 10] on span "Navigator" at bounding box center [655, 11] width 41 height 9
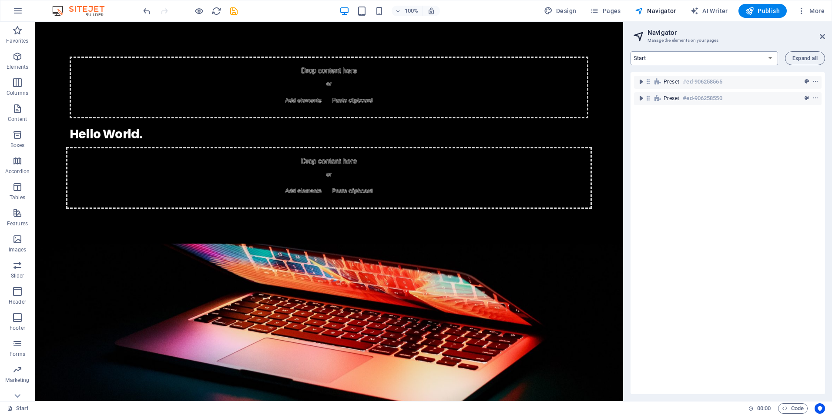
click at [771, 57] on select "Start Legal Notice Privacy" at bounding box center [703, 58] width 147 height 14
click at [630, 51] on select "Start Legal Notice Privacy" at bounding box center [703, 58] width 147 height 14
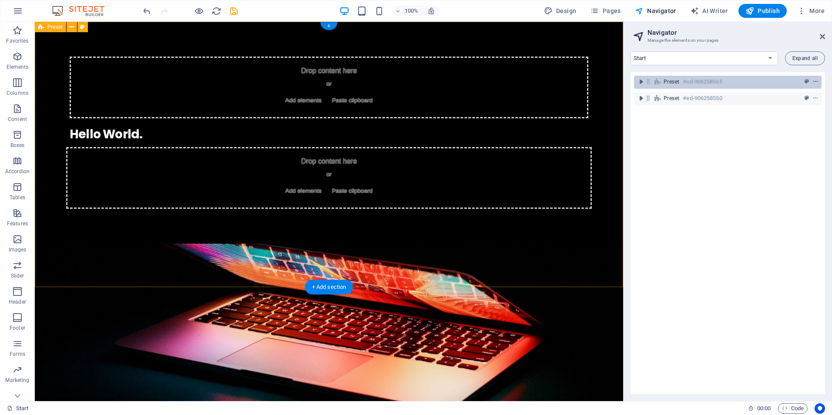
click at [814, 82] on icon "context-menu" at bounding box center [815, 82] width 6 height 6
click at [642, 82] on icon "toggle-expand" at bounding box center [640, 81] width 9 height 9
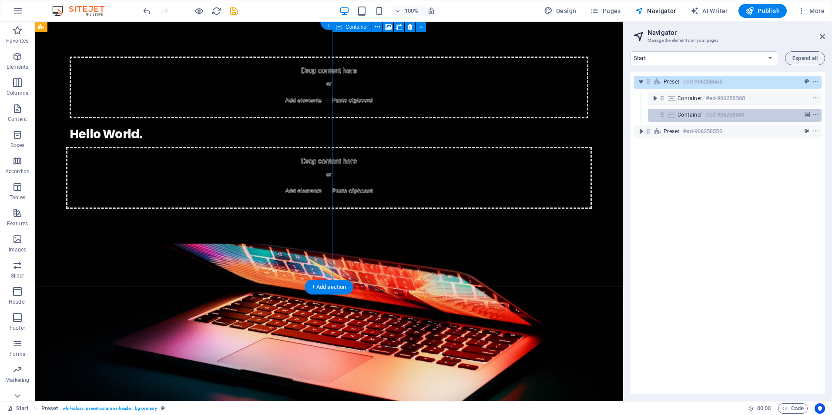
click at [701, 117] on span "Container" at bounding box center [689, 114] width 25 height 7
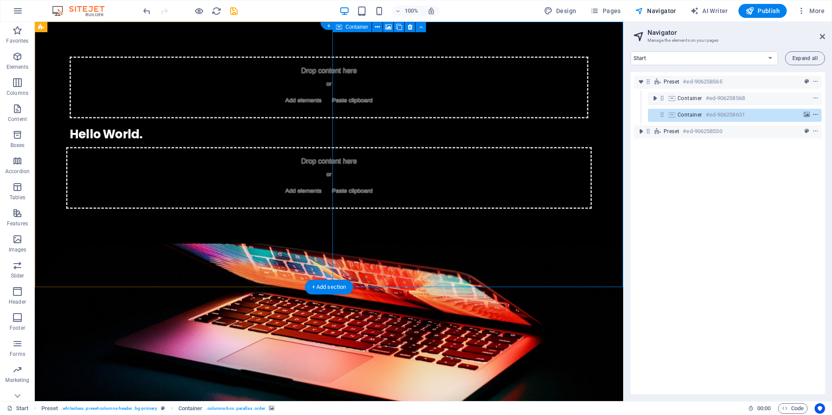
click at [814, 115] on icon "context-menu" at bounding box center [815, 115] width 6 height 6
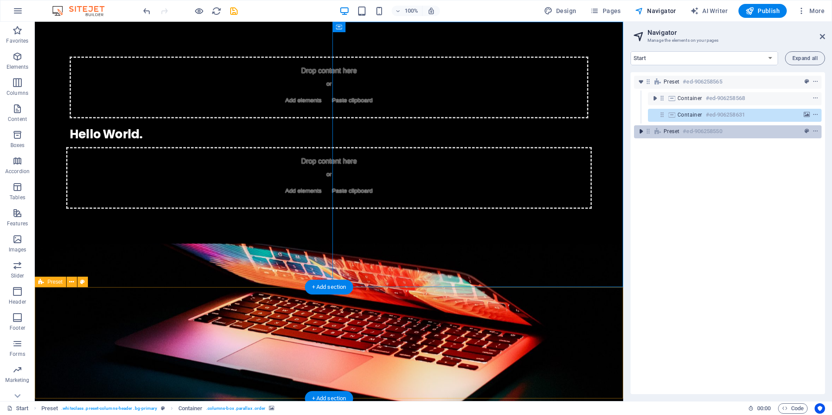
click at [642, 130] on icon "toggle-expand" at bounding box center [640, 131] width 9 height 9
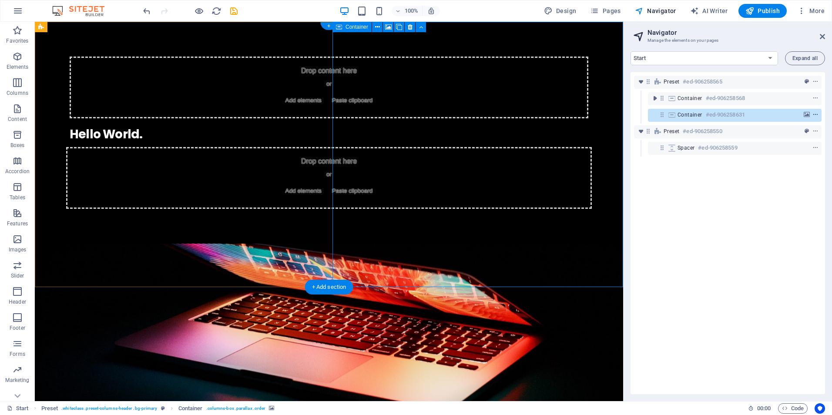
click at [812, 114] on icon "context-menu" at bounding box center [815, 115] width 6 height 6
click at [813, 114] on icon "context-menu" at bounding box center [815, 115] width 6 height 6
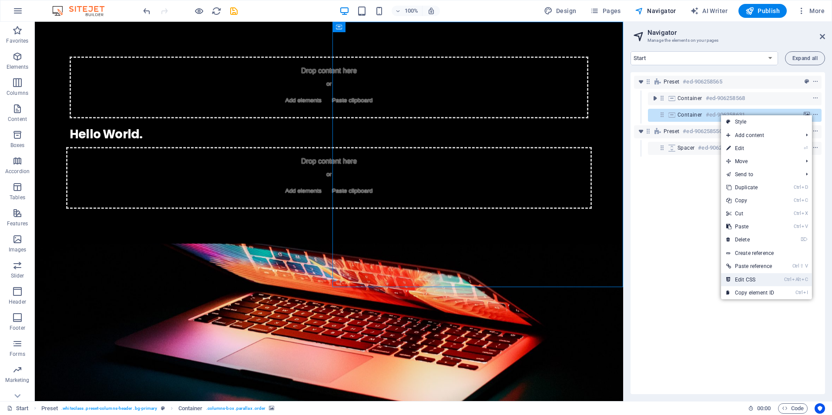
click at [755, 281] on link "Ctrl Alt C Edit CSS" at bounding box center [750, 279] width 58 height 13
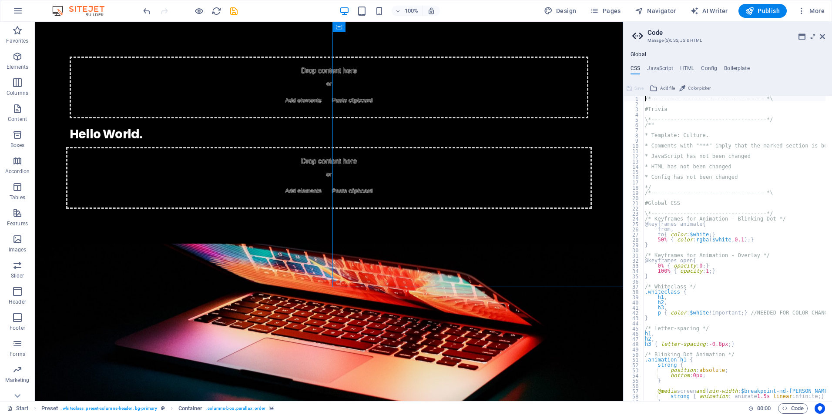
type textarea ">.inner { justify-content: flex-start; }"
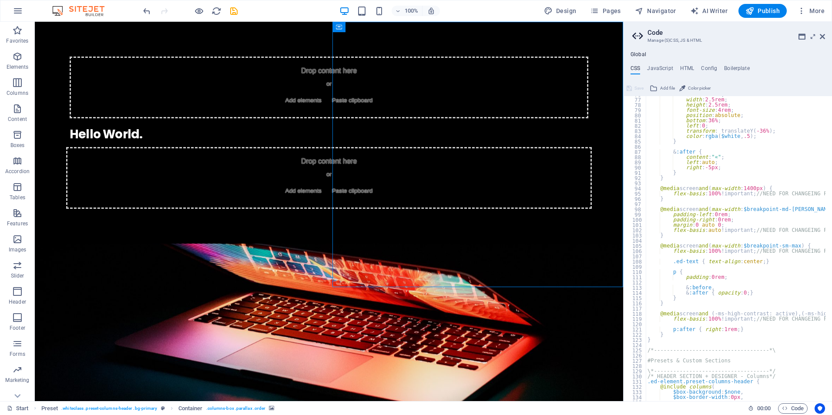
scroll to position [344, 0]
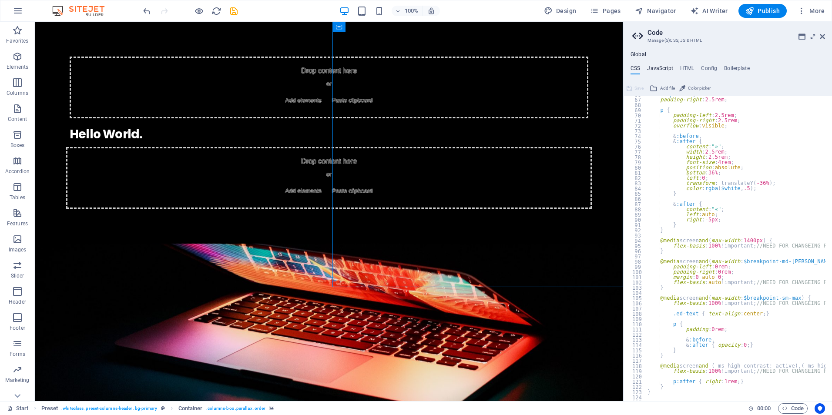
click at [656, 66] on h4 "JavaScript" at bounding box center [660, 70] width 26 height 10
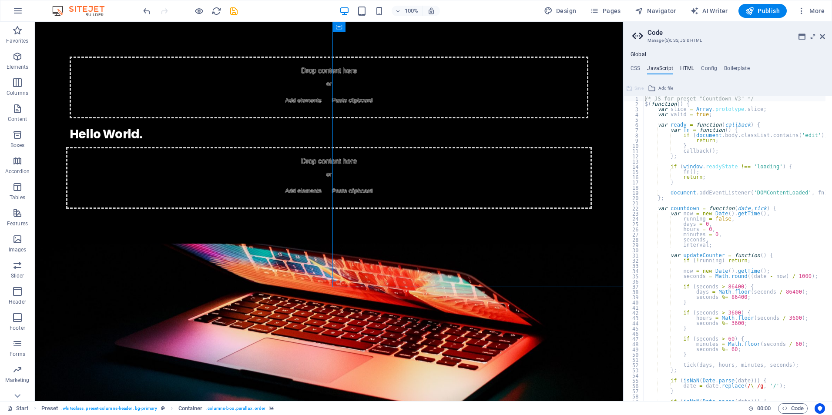
click at [691, 70] on h4 "HTML" at bounding box center [687, 70] width 14 height 10
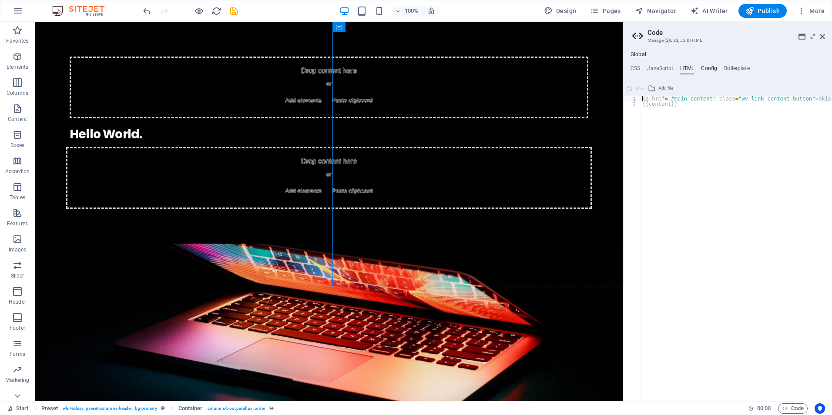
click at [713, 66] on h4 "Config" at bounding box center [709, 70] width 16 height 10
type textarea "$color-background: #ffffff;"
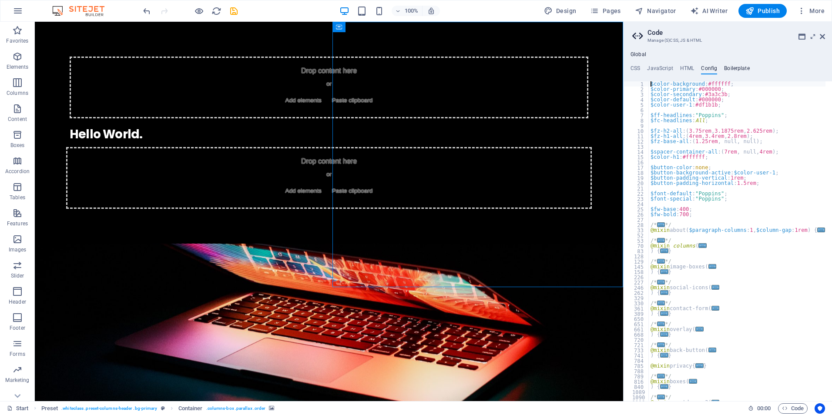
click at [736, 67] on h4 "Boilerplate" at bounding box center [737, 70] width 26 height 10
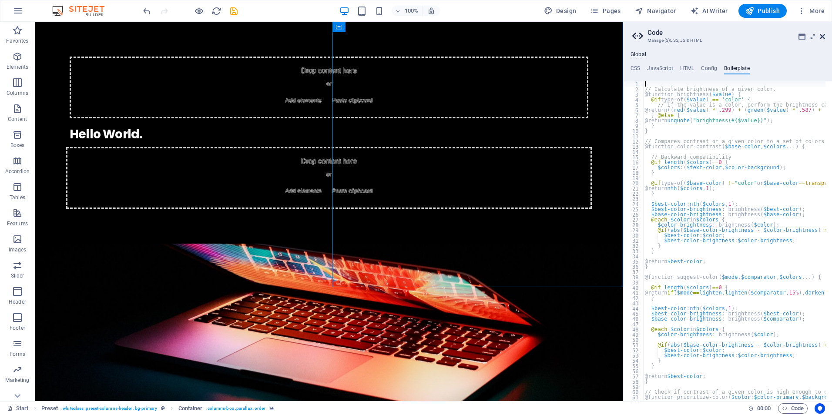
click at [822, 37] on icon at bounding box center [822, 36] width 5 height 7
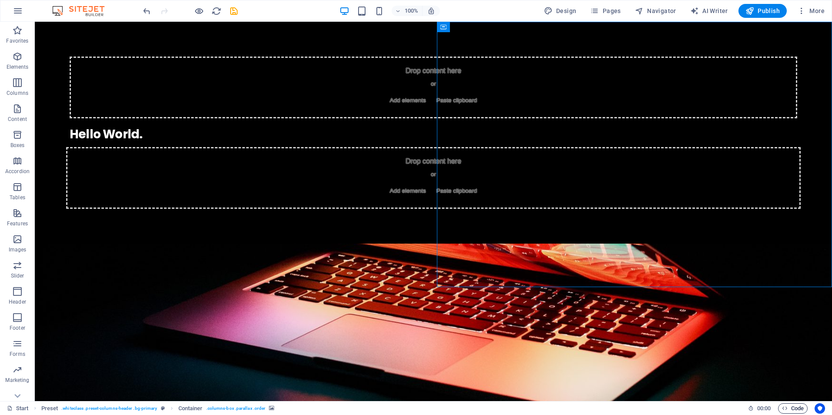
click at [790, 407] on span "Code" at bounding box center [793, 408] width 22 height 10
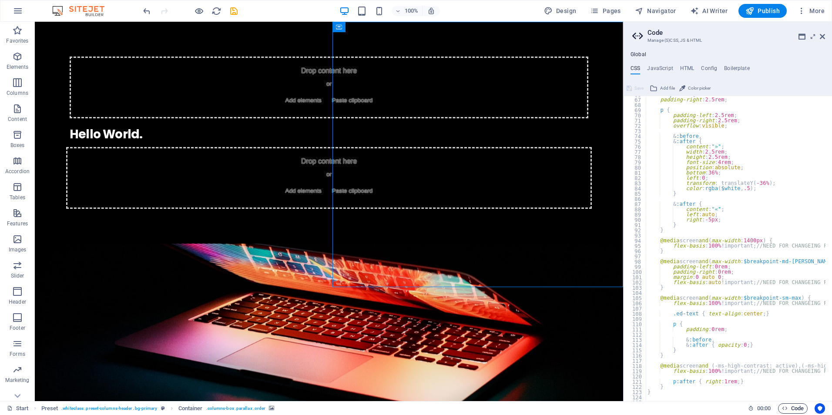
click at [790, 407] on span "Code" at bounding box center [793, 408] width 22 height 10
click at [822, 34] on icon at bounding box center [822, 36] width 5 height 7
